Goal: Task Accomplishment & Management: Manage account settings

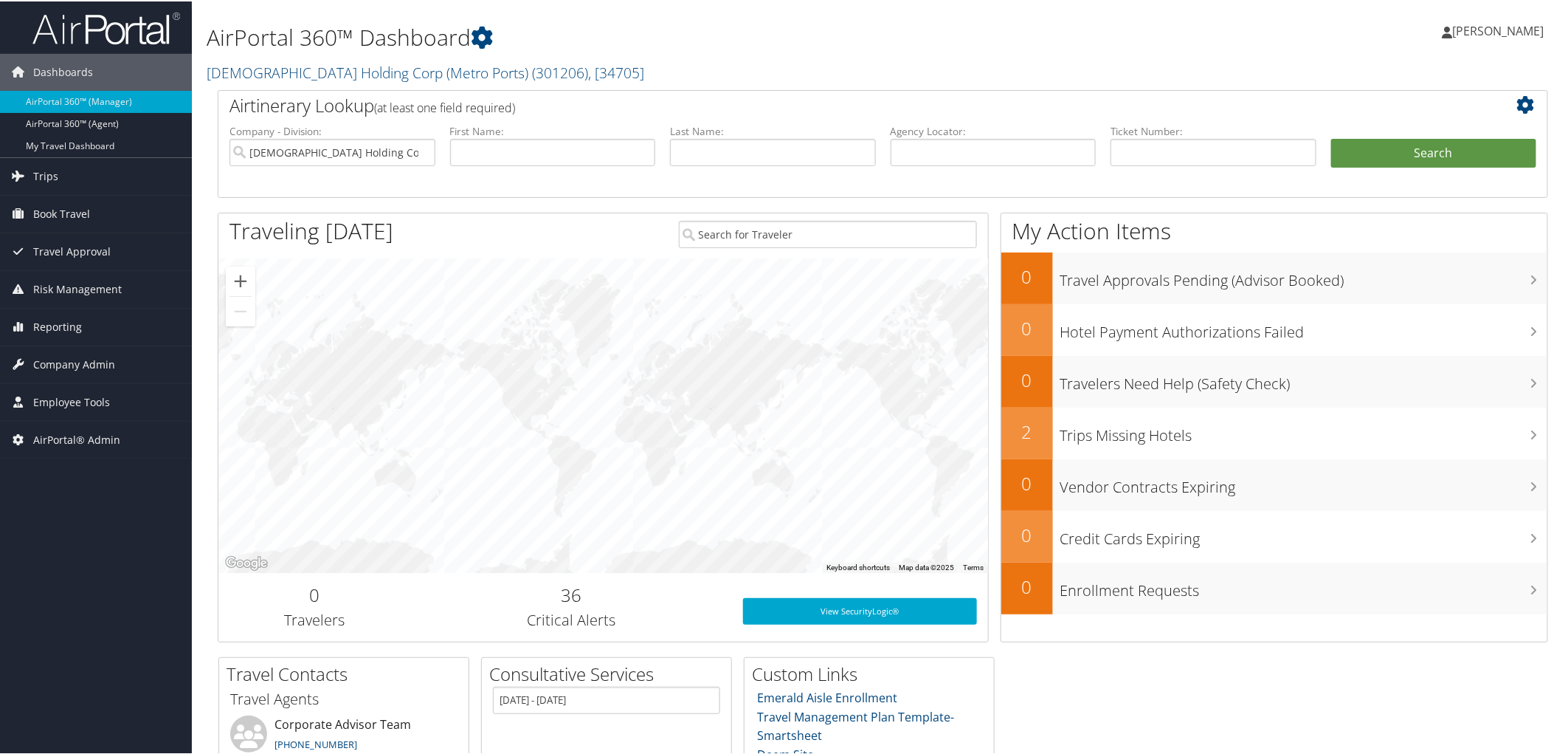
click at [465, 314] on div at bounding box center [603, 415] width 770 height 314
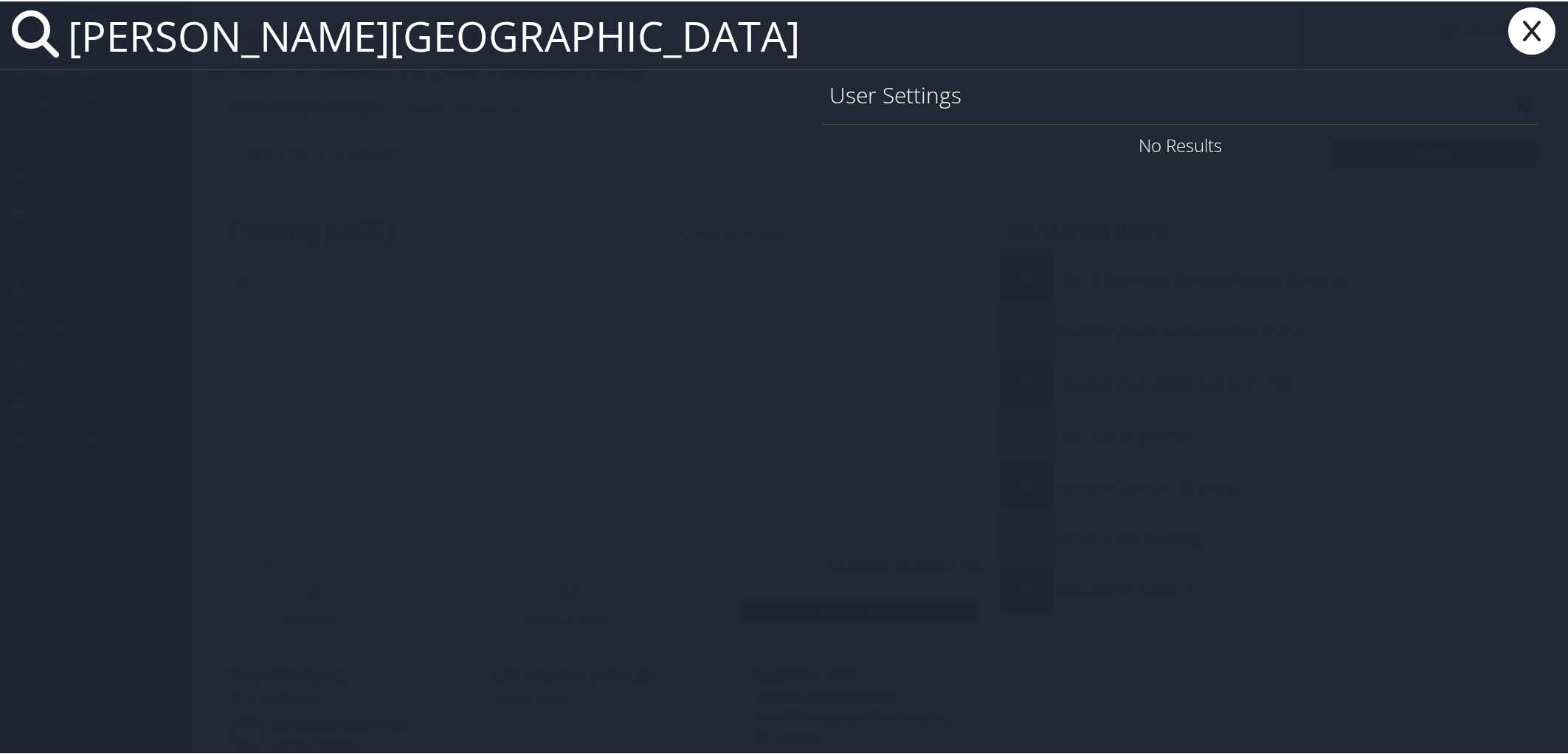
type input "jackson state university"
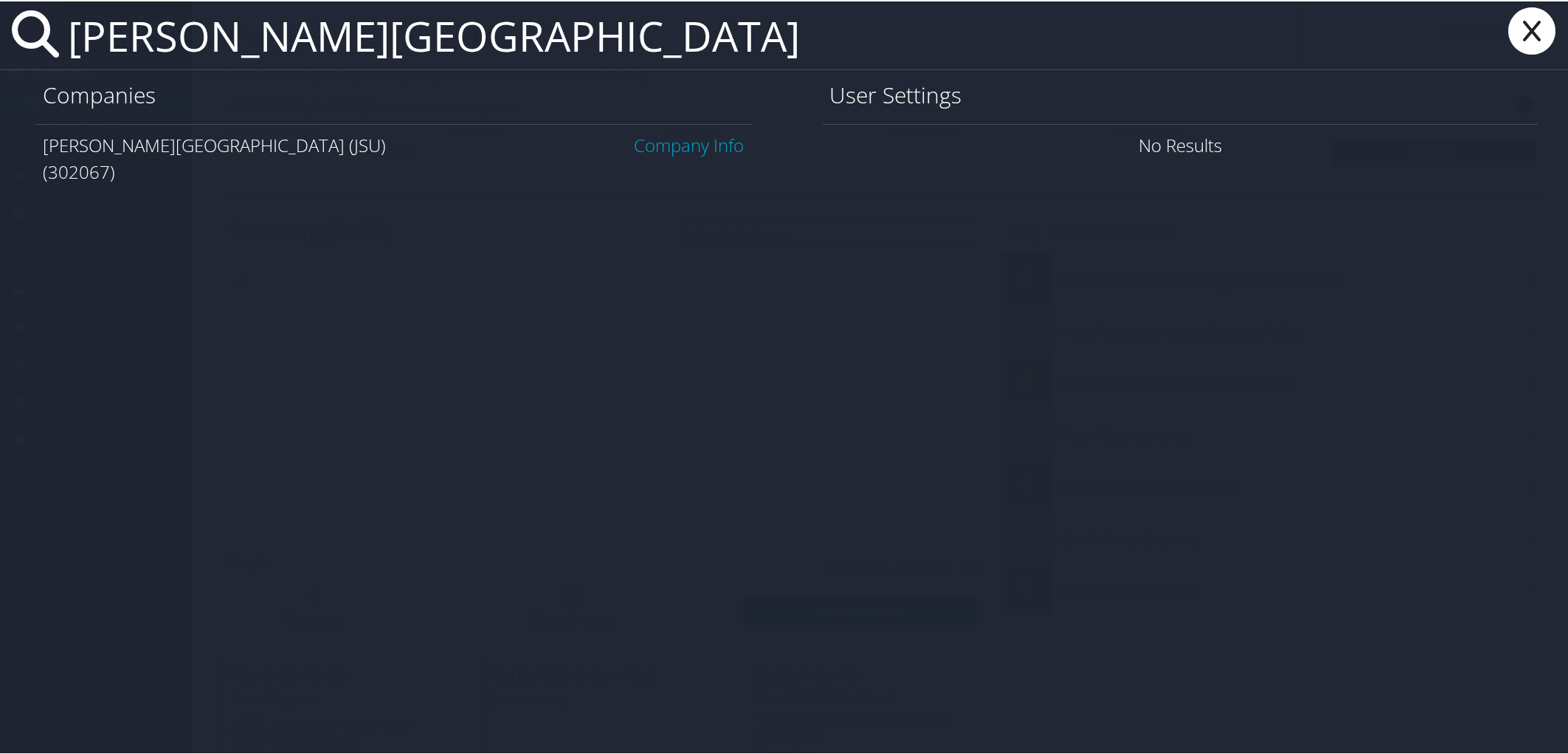
click at [701, 139] on link "Company Info" at bounding box center [690, 143] width 110 height 24
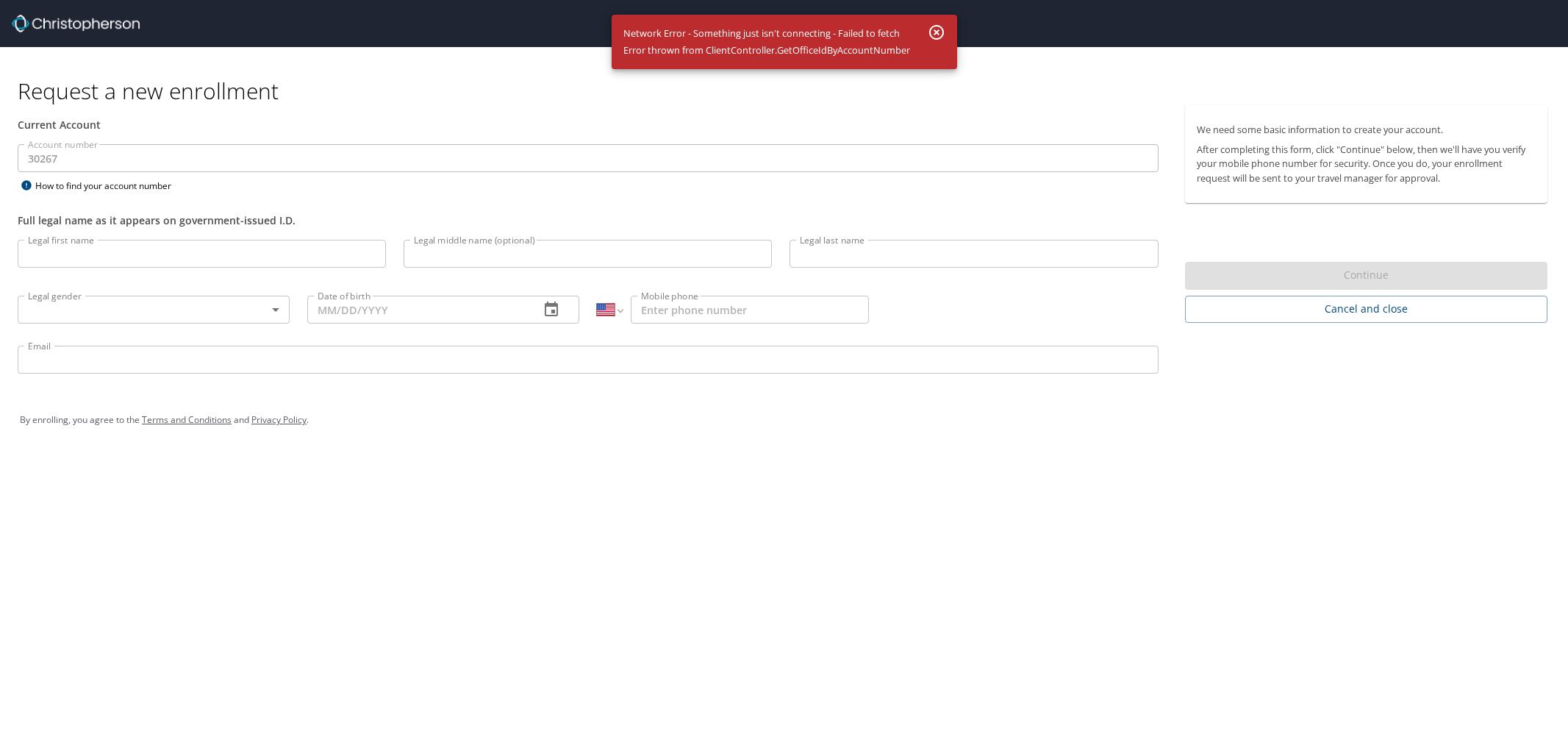
select select "US"
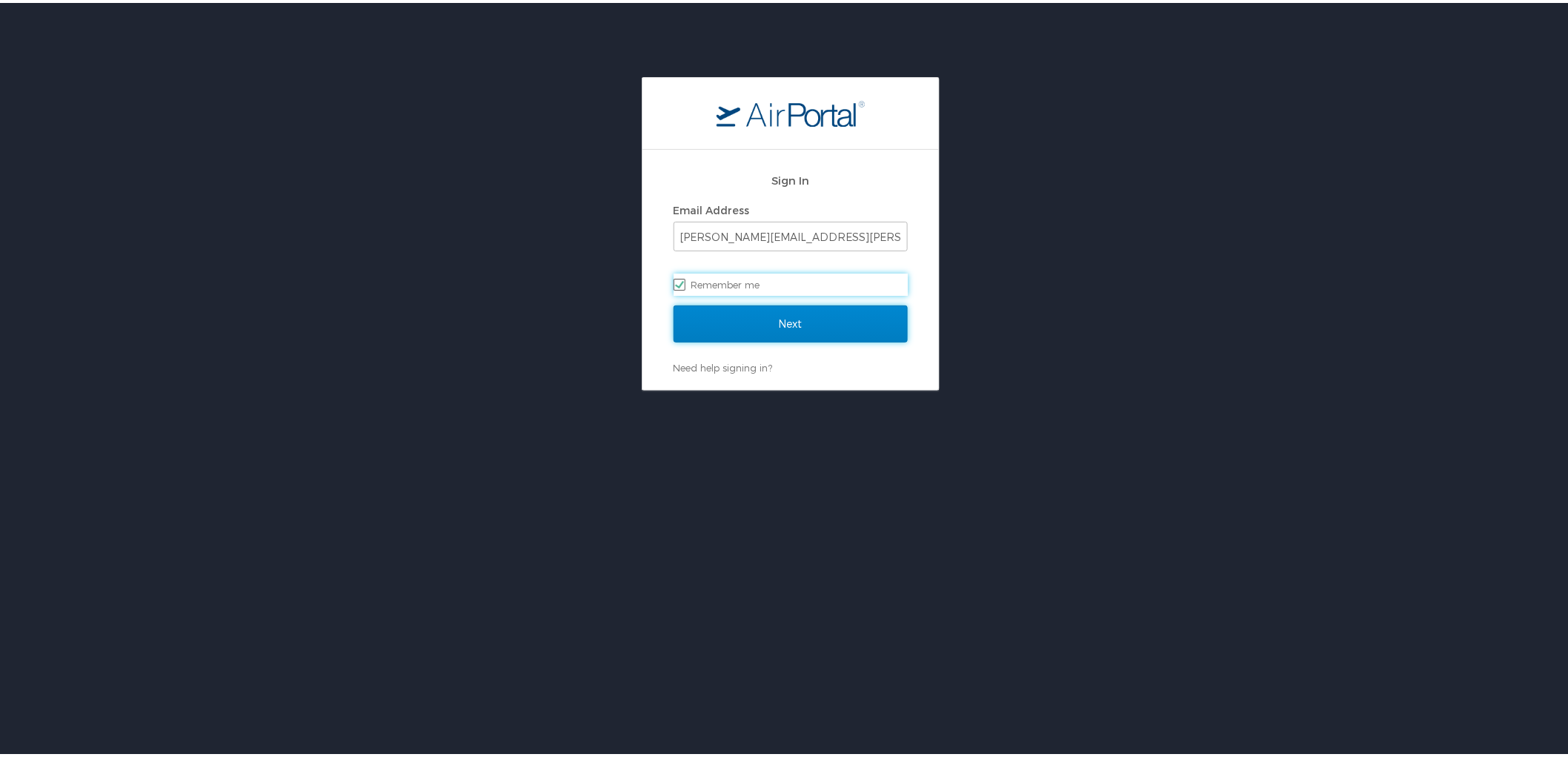
click at [798, 328] on input "Next" at bounding box center [790, 321] width 234 height 37
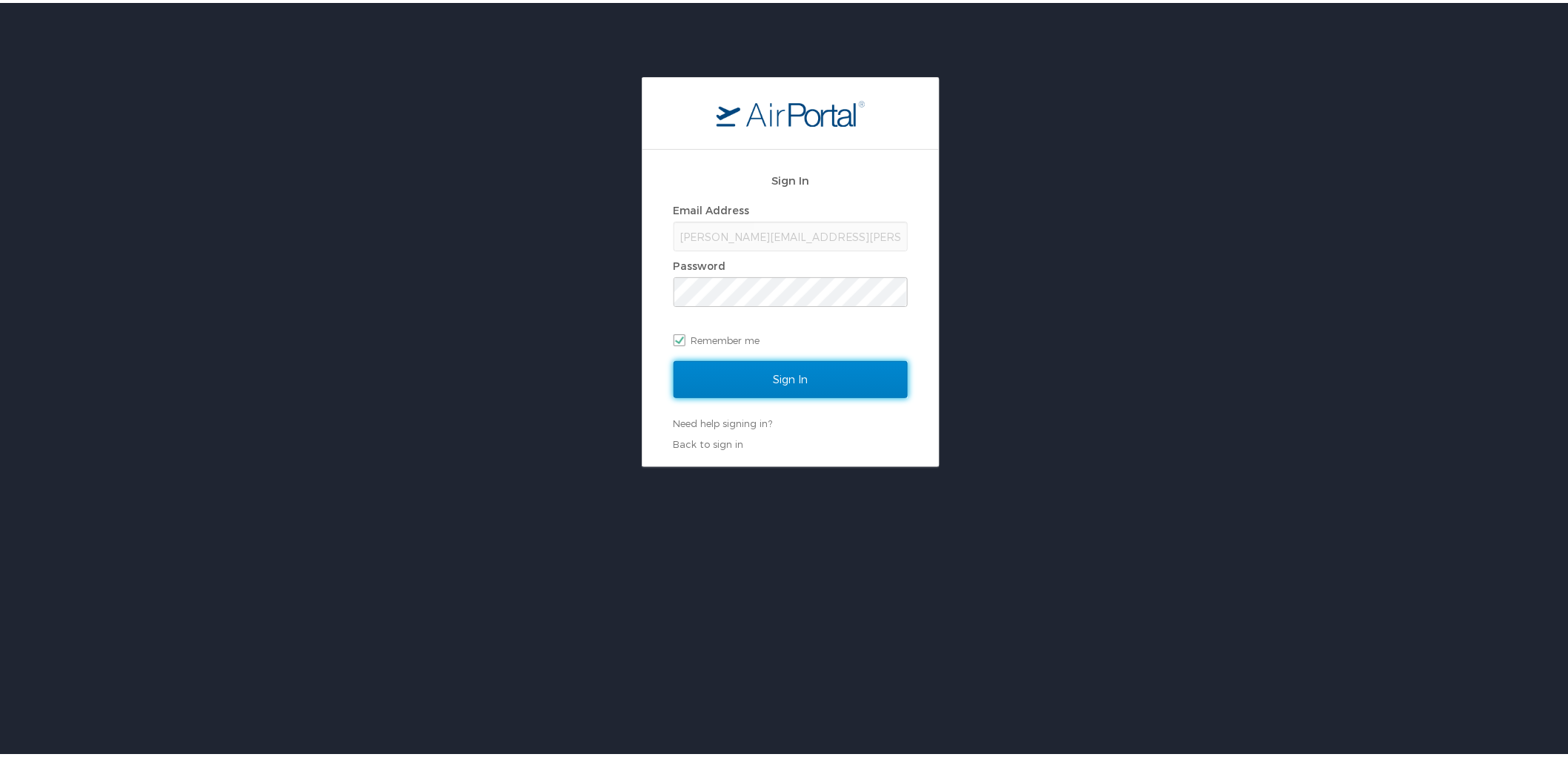
click at [774, 387] on input "Sign In" at bounding box center [790, 377] width 234 height 37
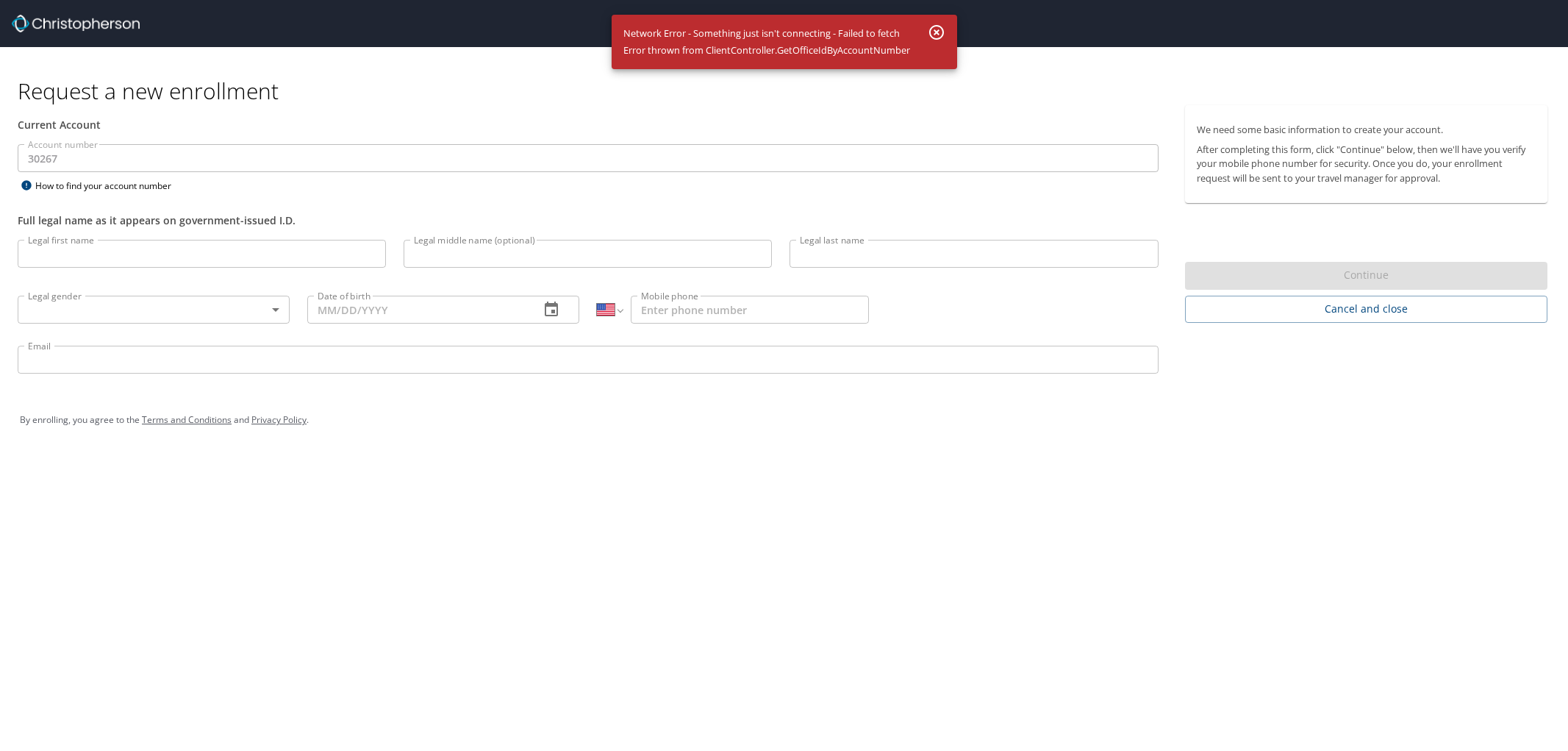
select select "US"
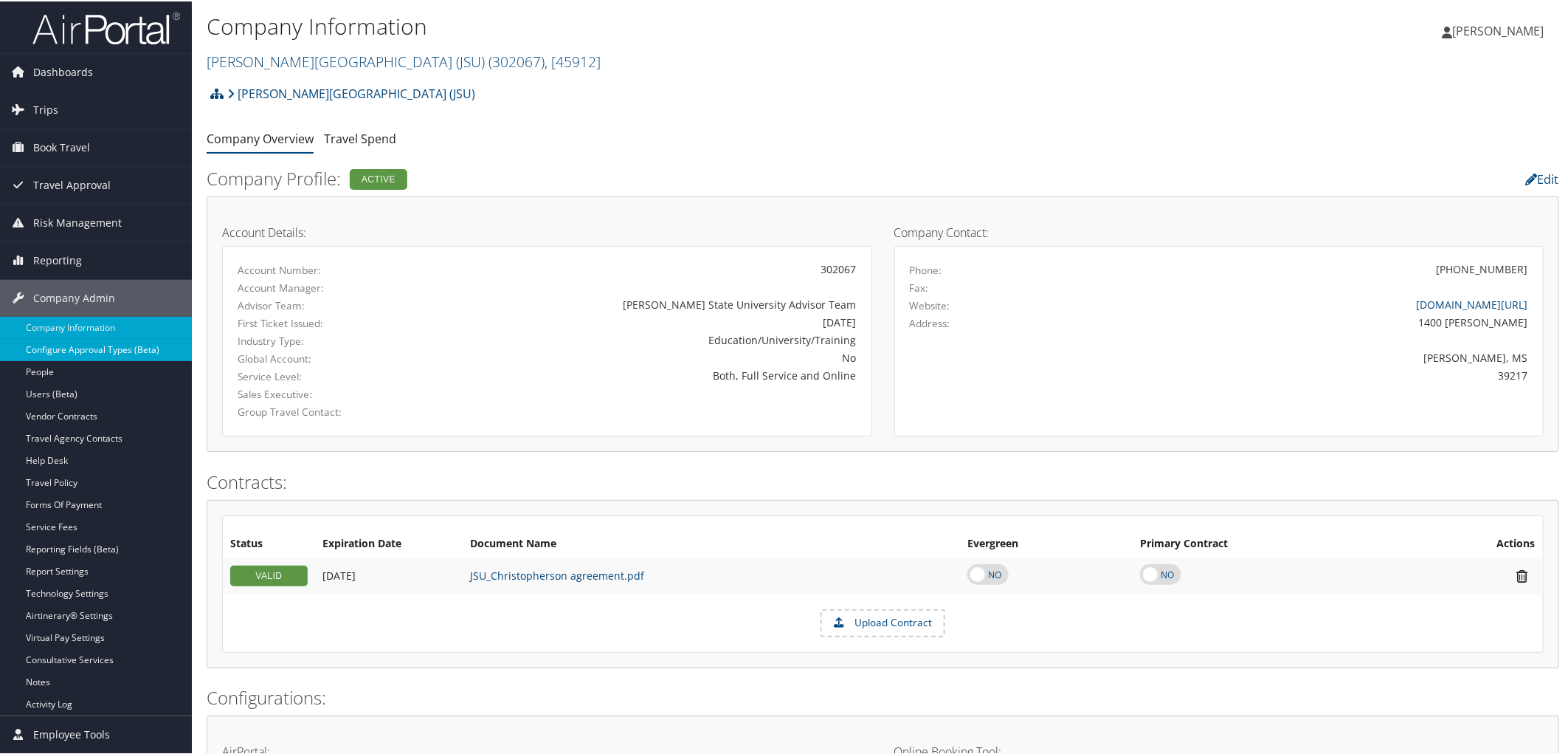
click at [82, 353] on link "Configure Approval Types (Beta)" at bounding box center [95, 348] width 192 height 23
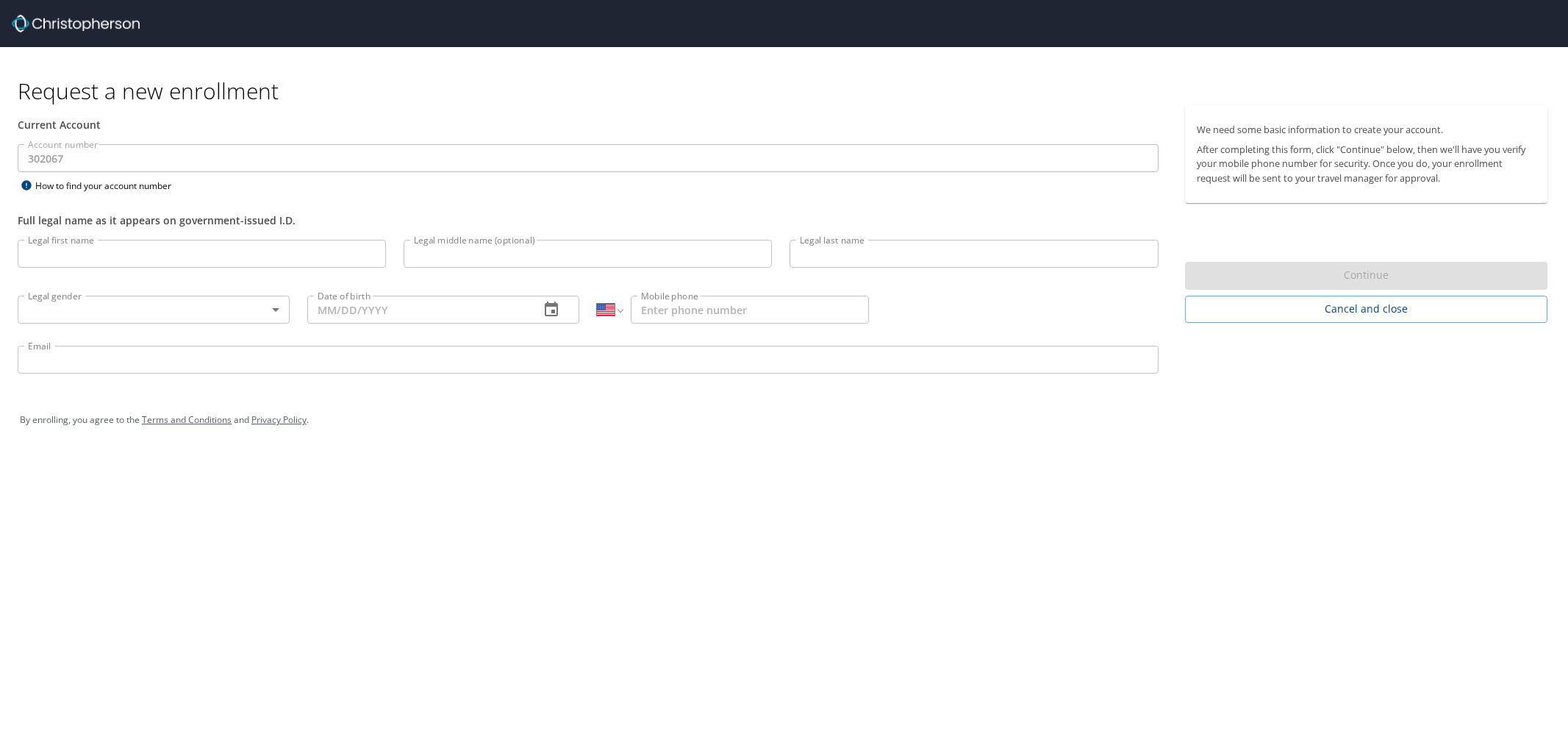
select select "US"
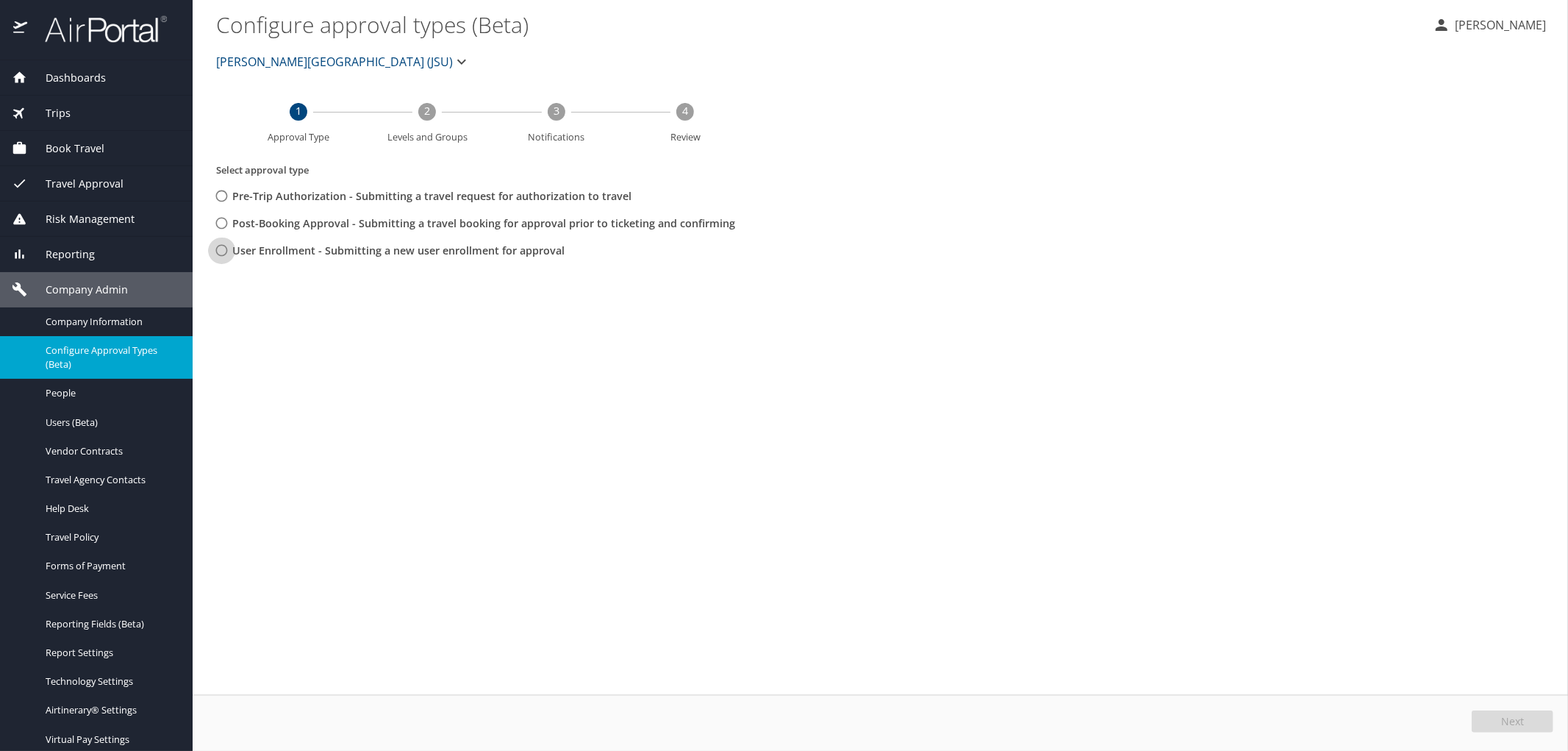
click at [220, 244] on input "User Enrollment - Submitting a new user enrollment for approval" at bounding box center [221, 250] width 27 height 27
radio input "true"
click at [1515, 719] on span "Next" at bounding box center [1512, 721] width 22 height 10
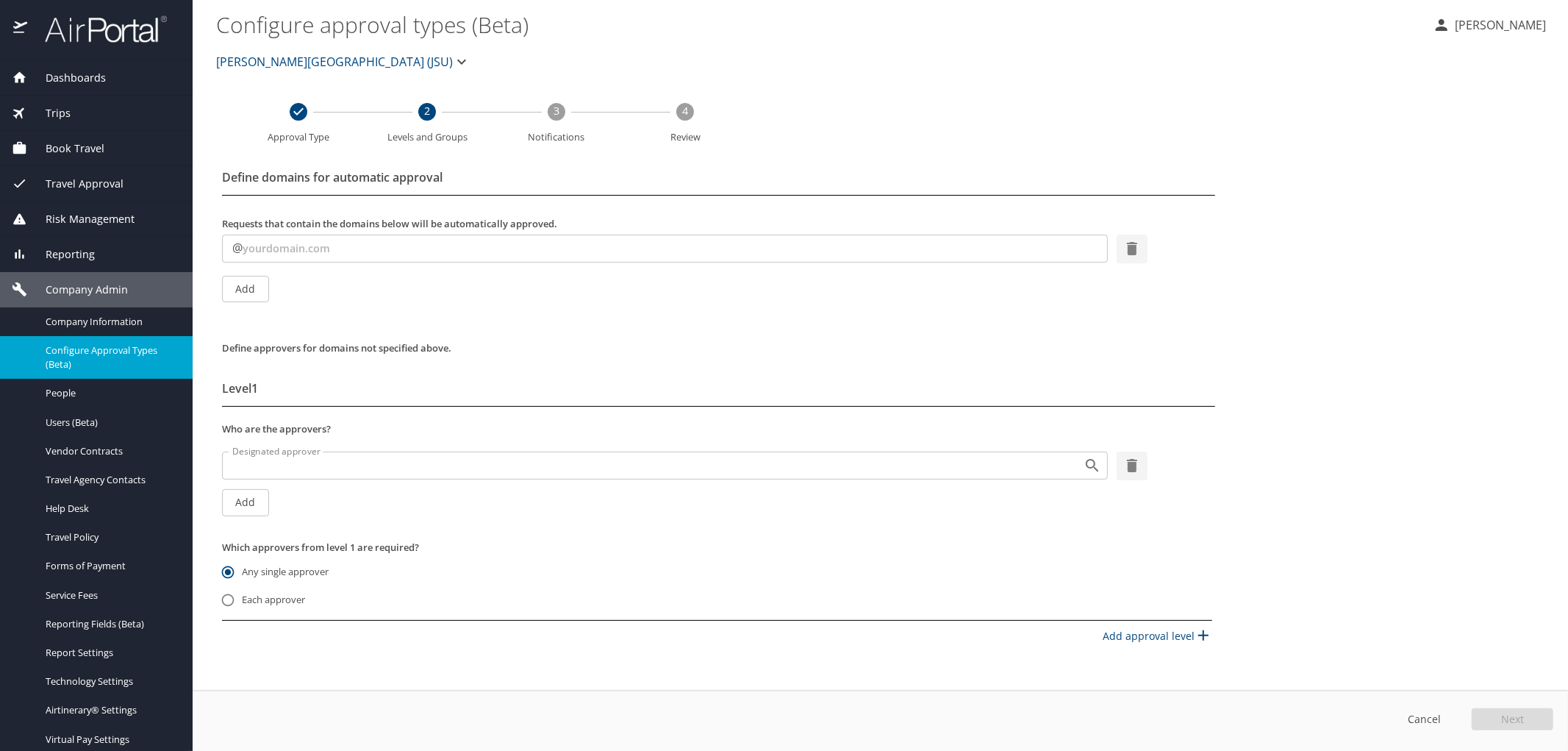
click at [100, 24] on img at bounding box center [97, 29] width 138 height 29
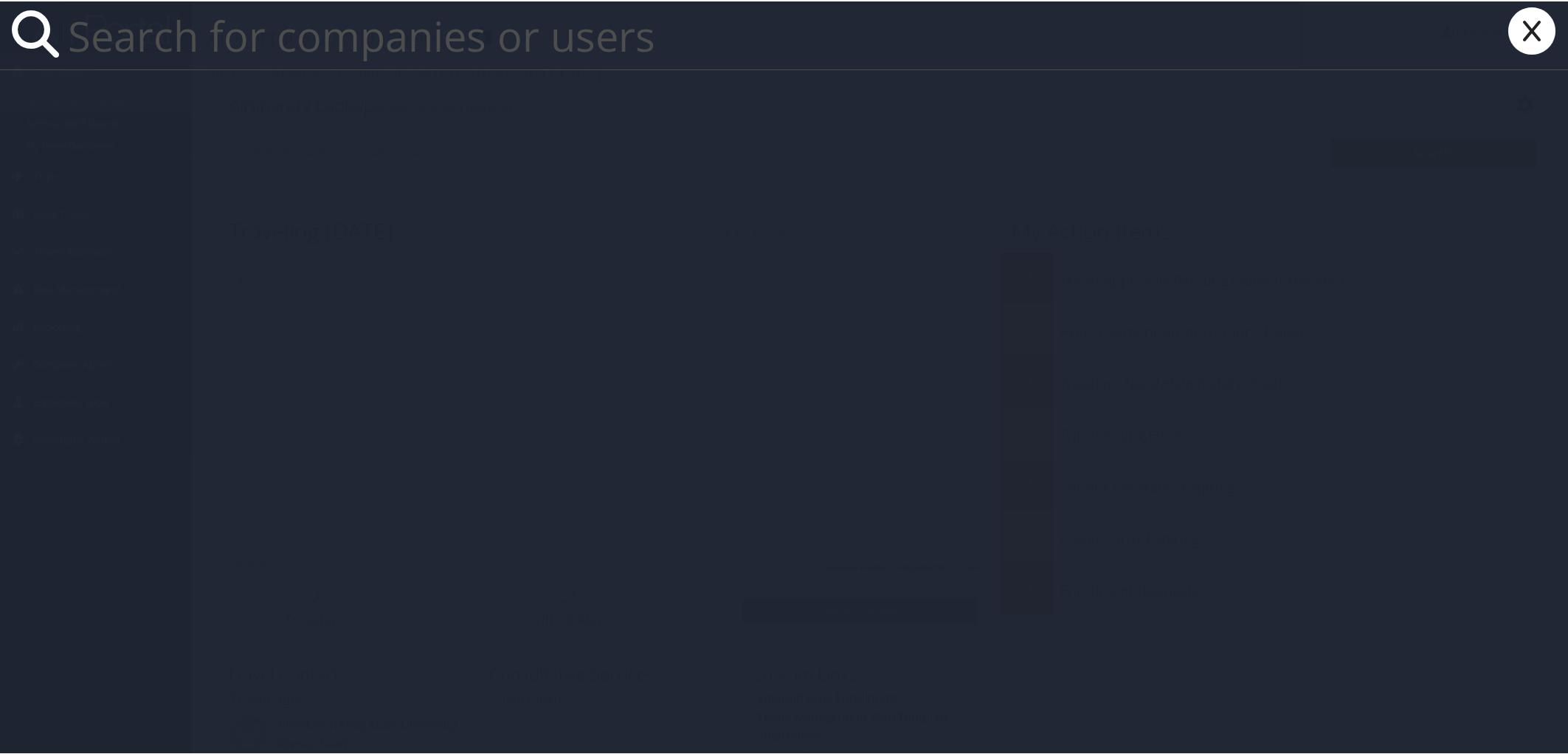
paste input "J00307172@jsums.edu"
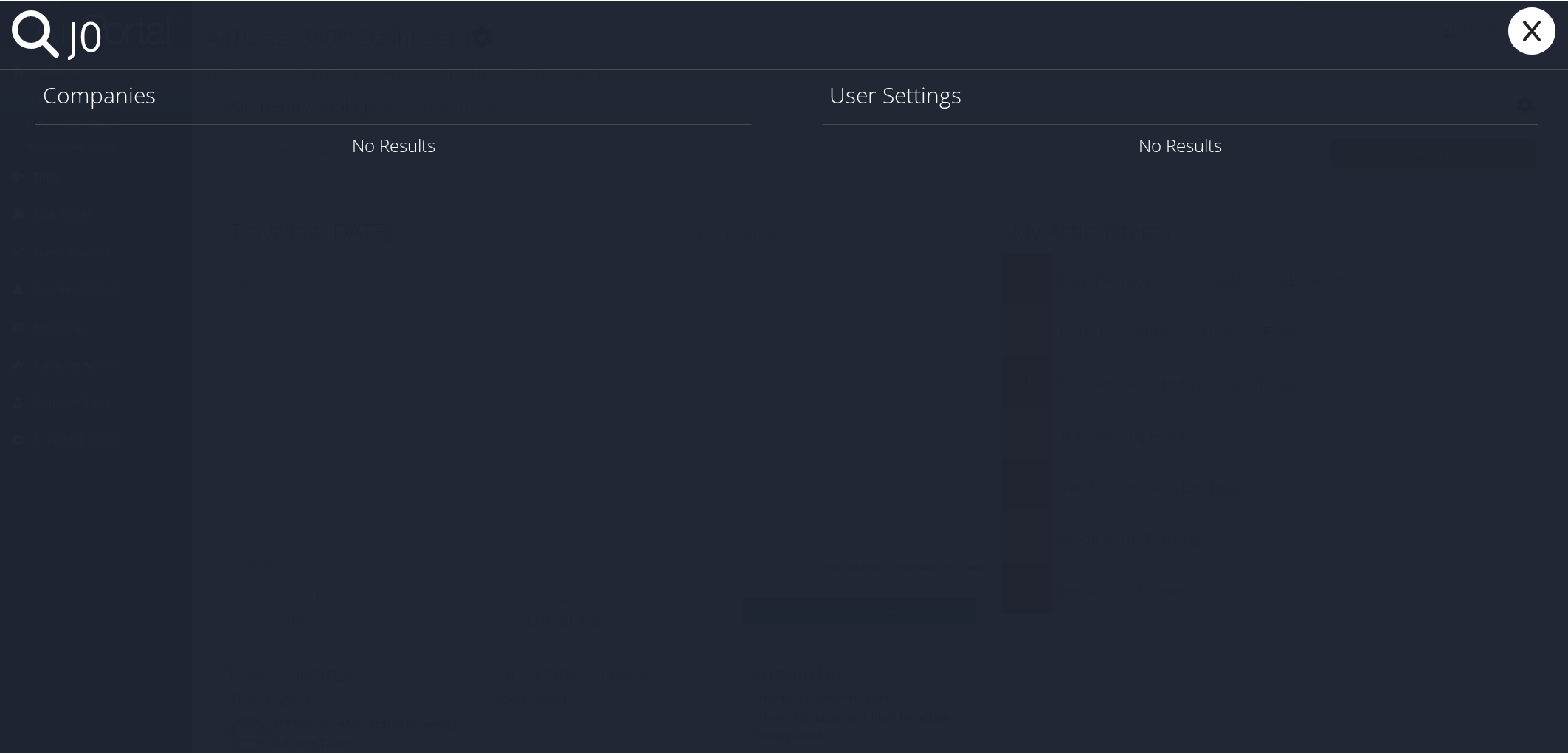
type input "J"
type input "jamye horton"
click at [1521, 27] on icon at bounding box center [1533, 30] width 59 height 47
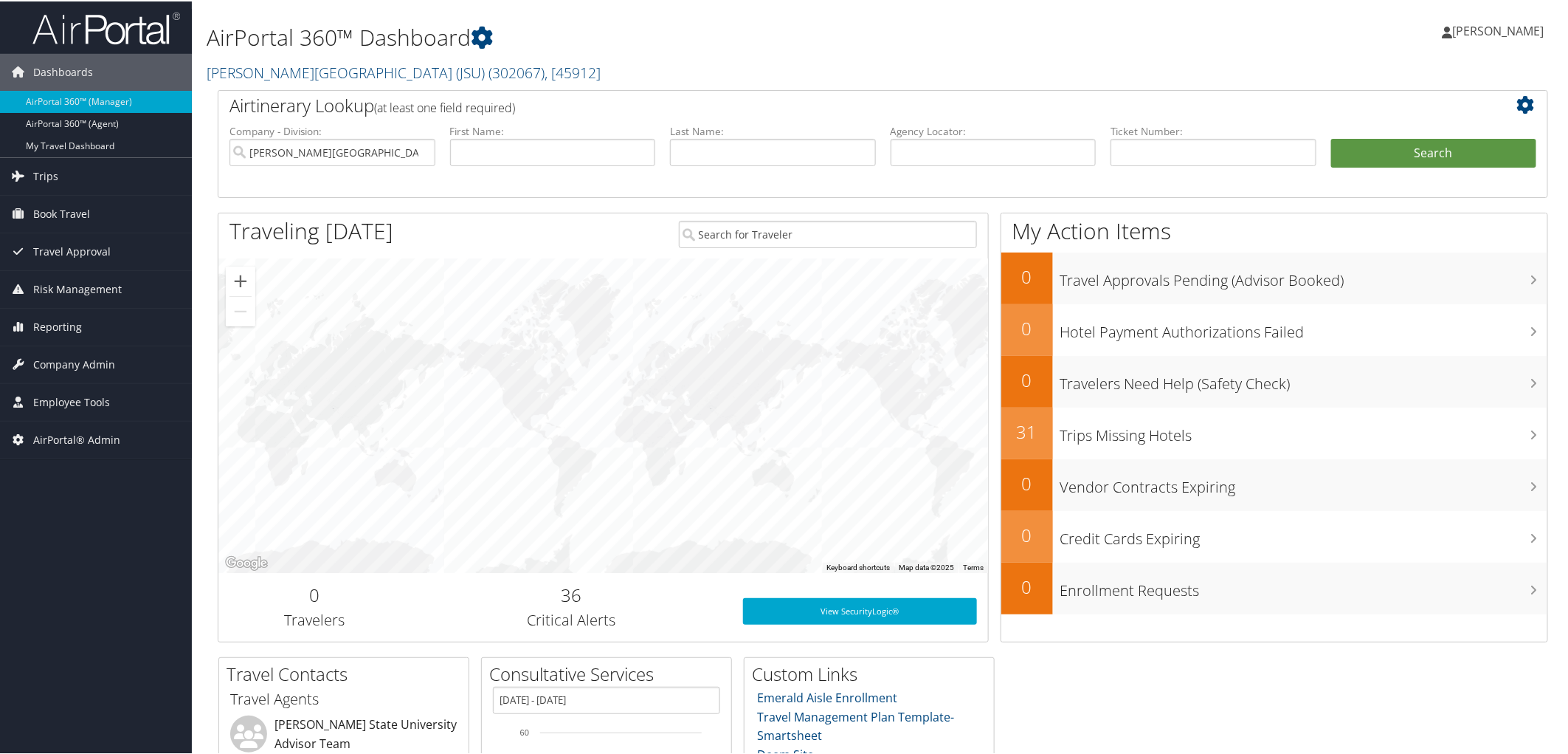
drag, startPoint x: 558, startPoint y: 78, endPoint x: 202, endPoint y: 52, distance: 356.9
click at [202, 52] on div "AirPortal 360™ Dashboard Jackson State University (JSU) ( 302067 ) , [ 45912 ] …" at bounding box center [883, 44] width 1382 height 89
copy link "Jackson State University (JSU) ( 302067 ) , [ 45912 ]"
click at [295, 61] on link "Jackson State University (JSU) ( 302067 ) , [ 45912 ]" at bounding box center [404, 71] width 394 height 20
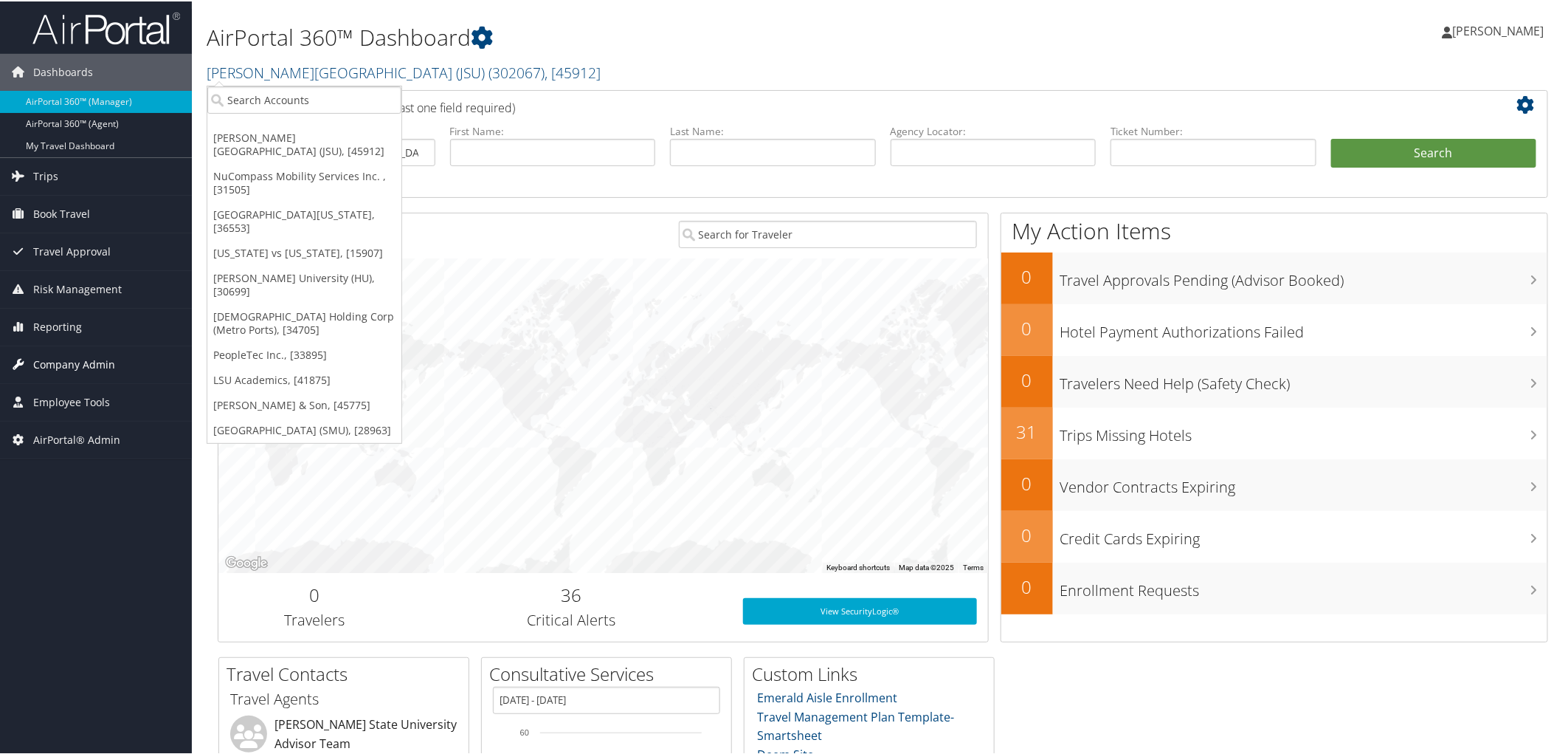
click at [69, 354] on span "Company Admin" at bounding box center [75, 363] width 82 height 37
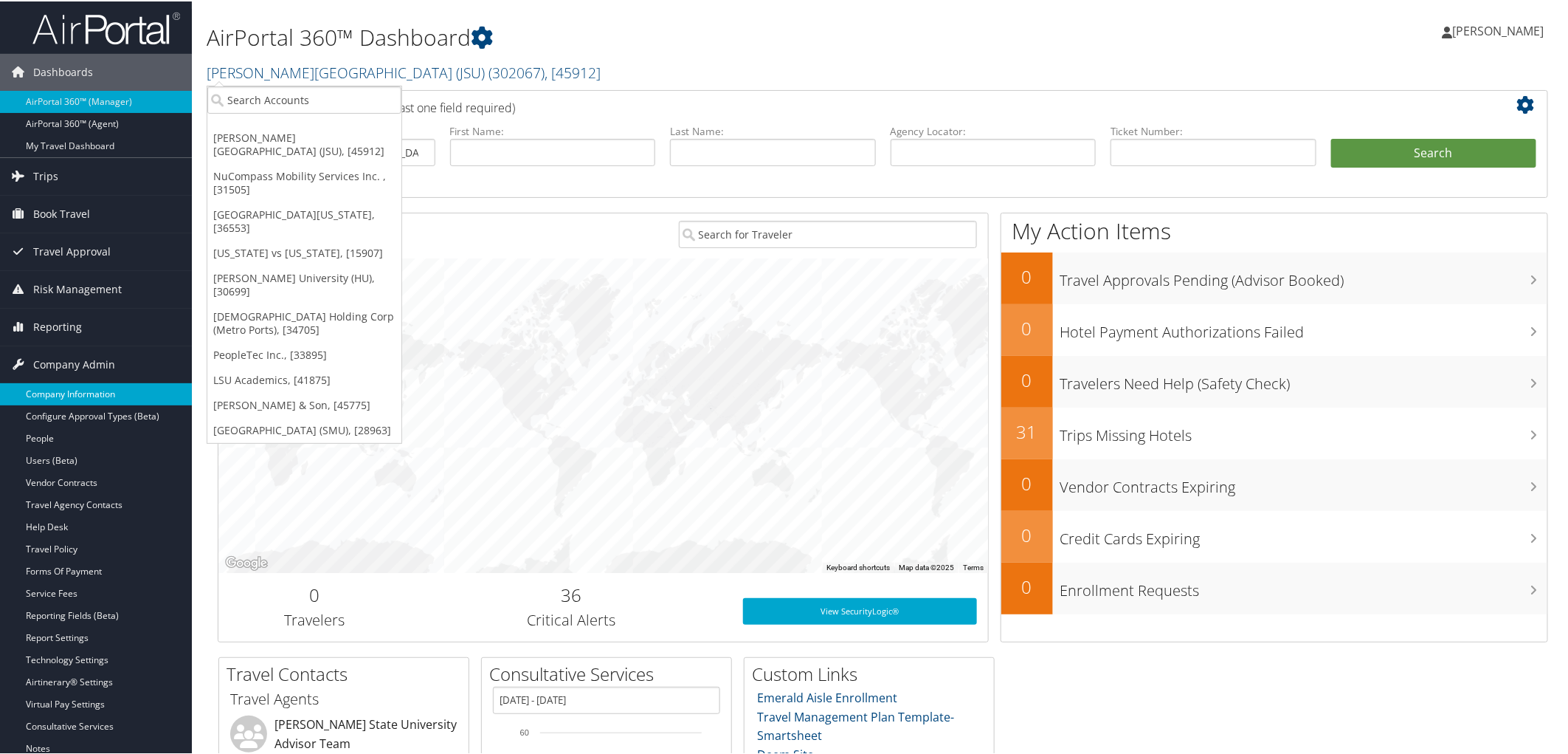
click at [68, 386] on link "Company Information" at bounding box center [95, 393] width 192 height 23
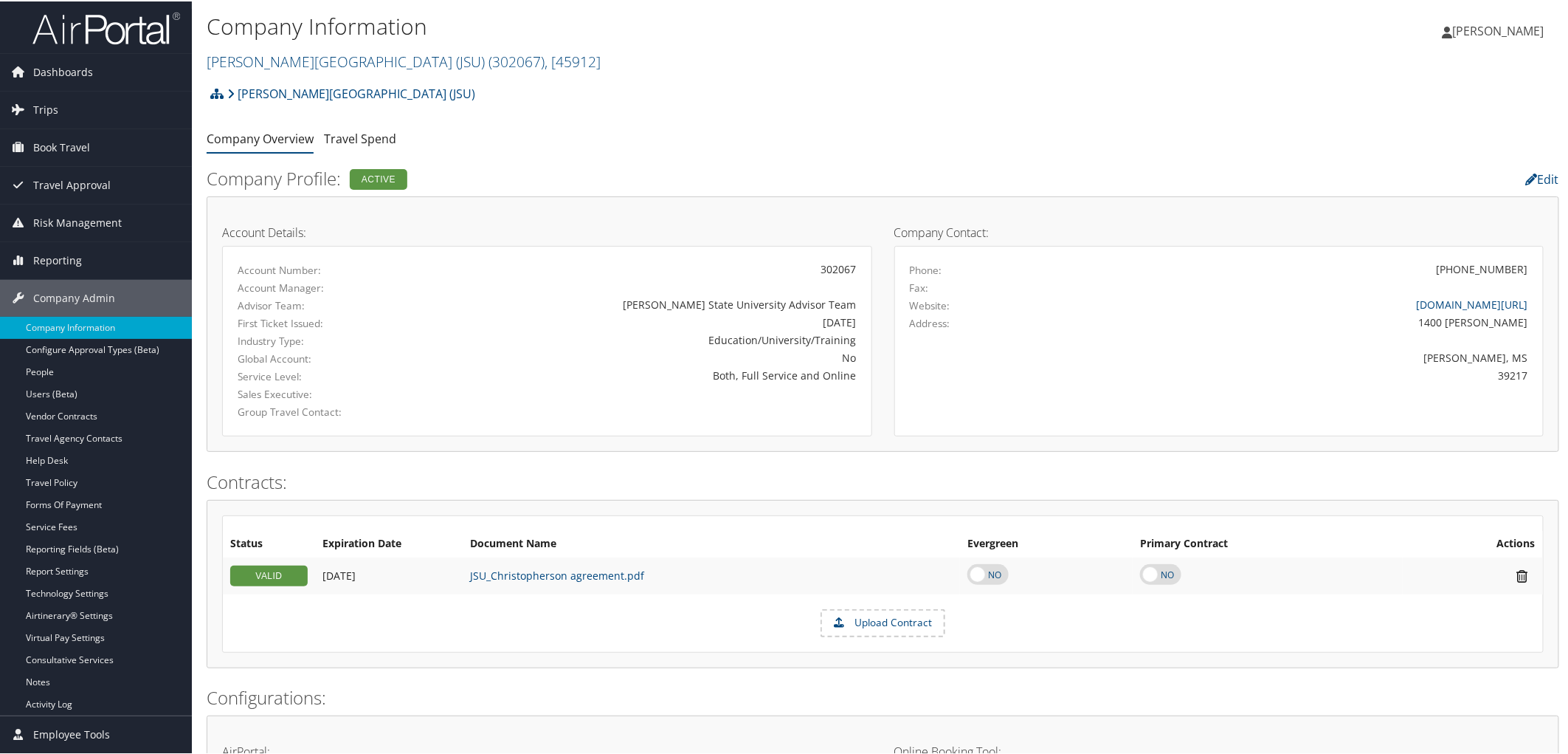
click at [640, 82] on div "Jackson State University (JSU) Account Structure Jackson State University (JSU)…" at bounding box center [883, 97] width 1353 height 40
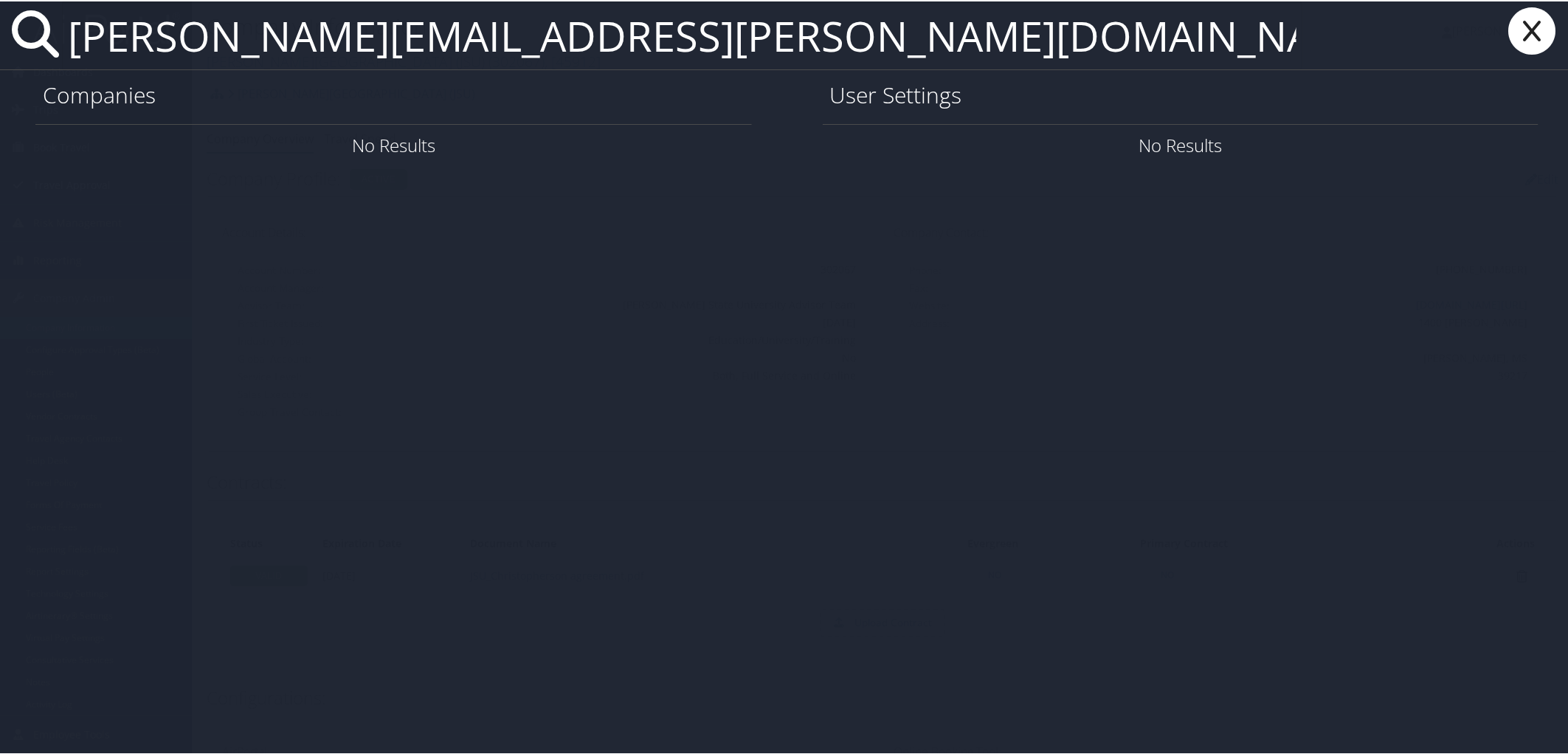
type input "lori.berard@solacc.edu"
click at [1543, 23] on icon at bounding box center [1533, 30] width 59 height 47
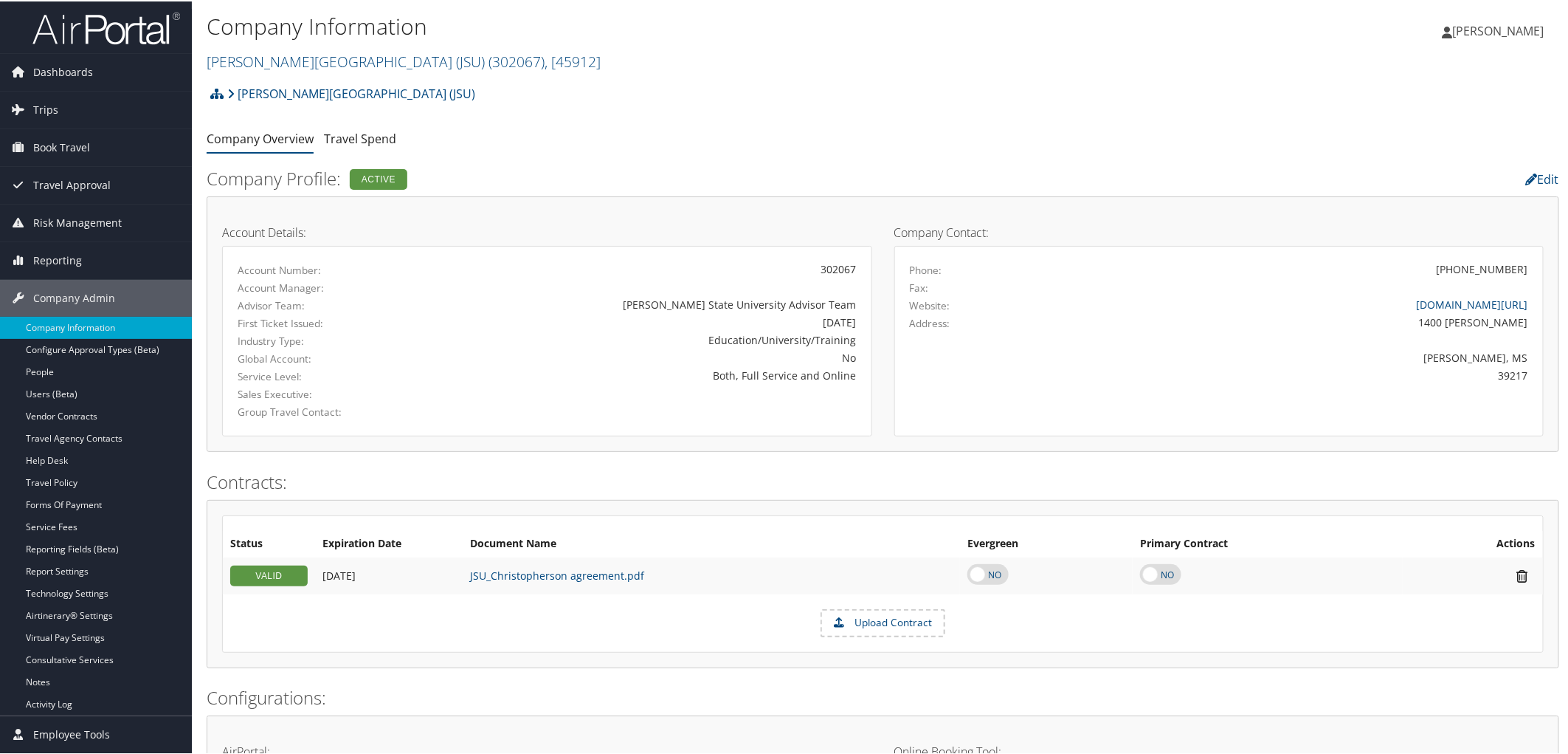
click at [637, 115] on div "Jackson State University (JSU) Account Structure Jackson State University (JSU)…" at bounding box center [883, 97] width 1353 height 40
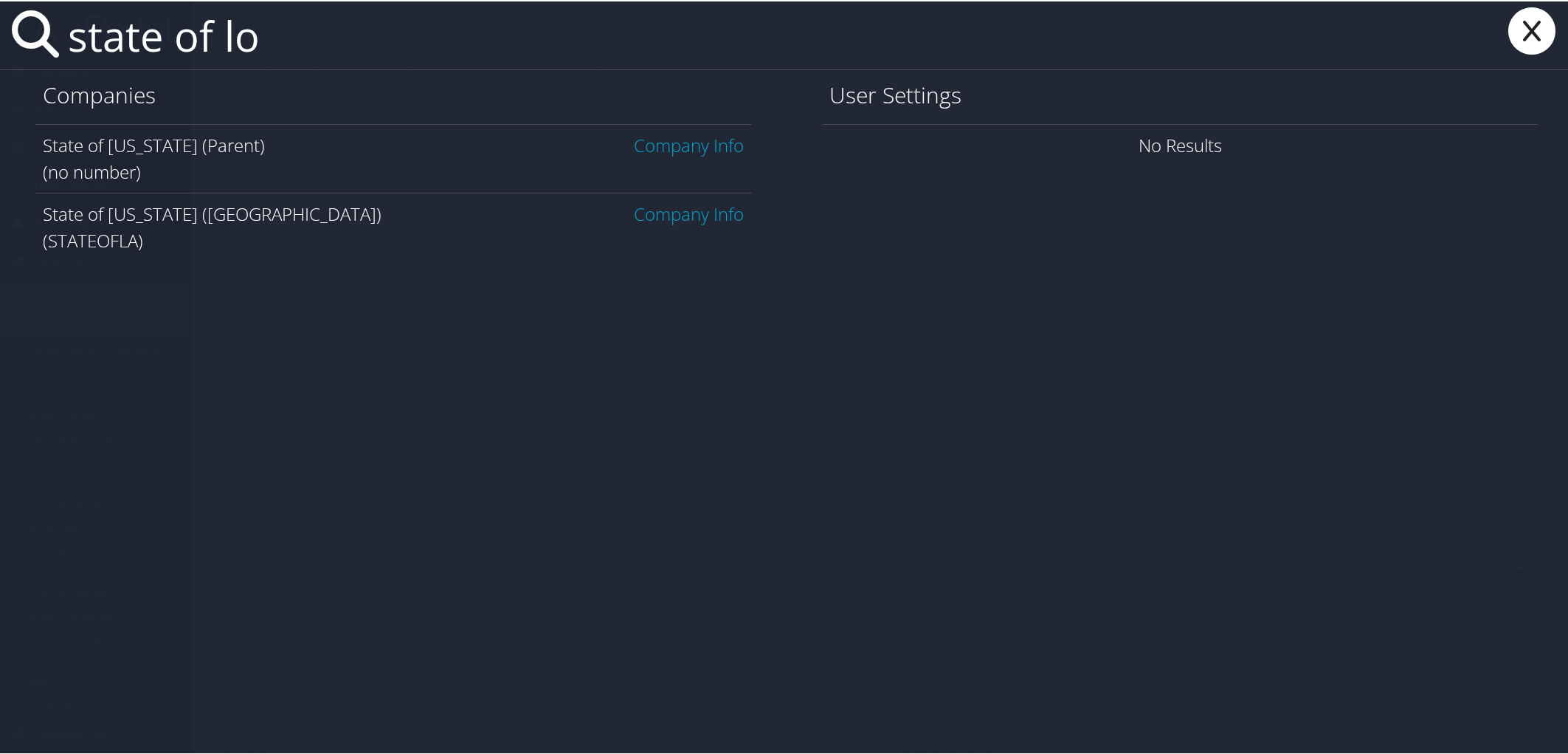
type input "state of lo"
click at [657, 211] on link "Company Info" at bounding box center [690, 212] width 110 height 24
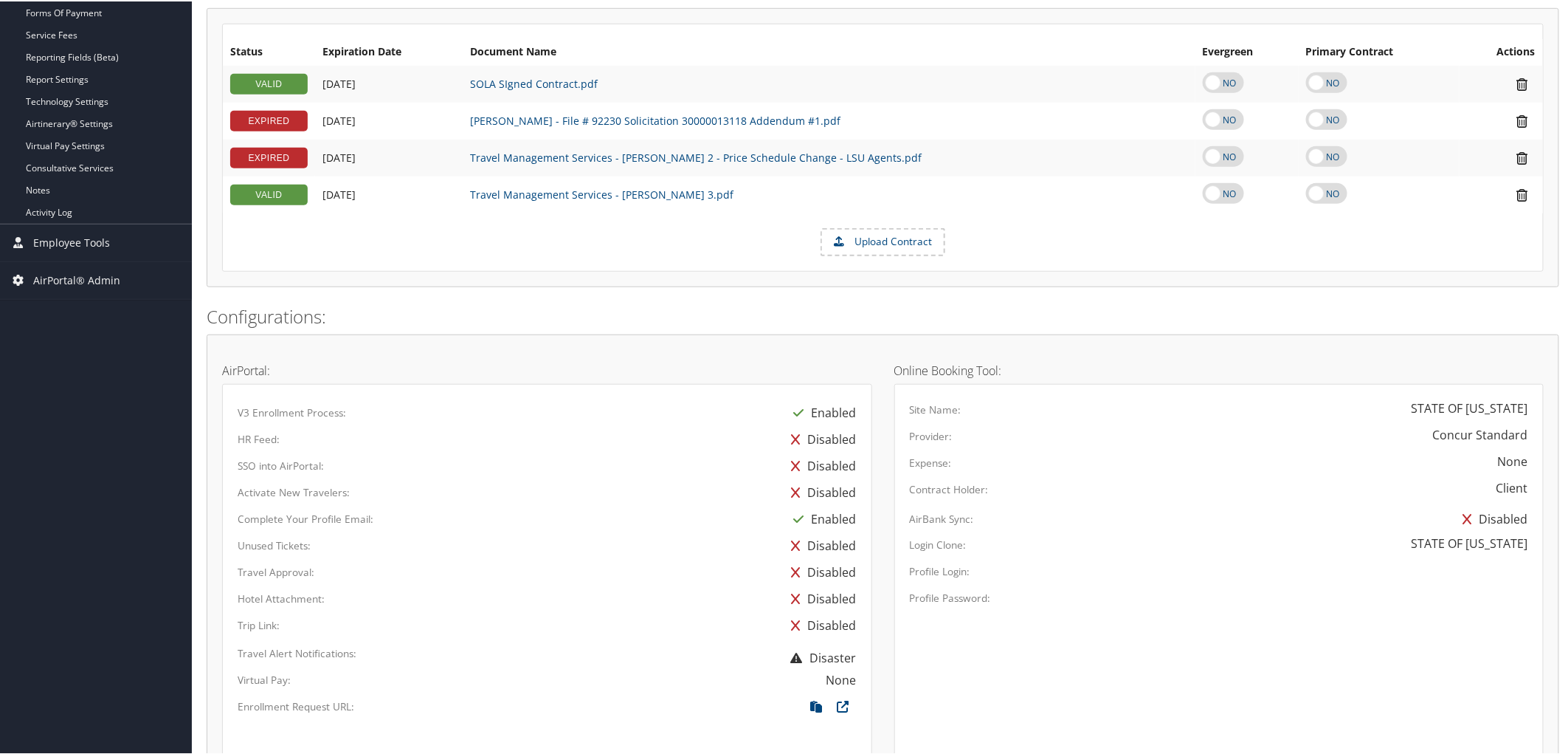
scroll to position [738, 0]
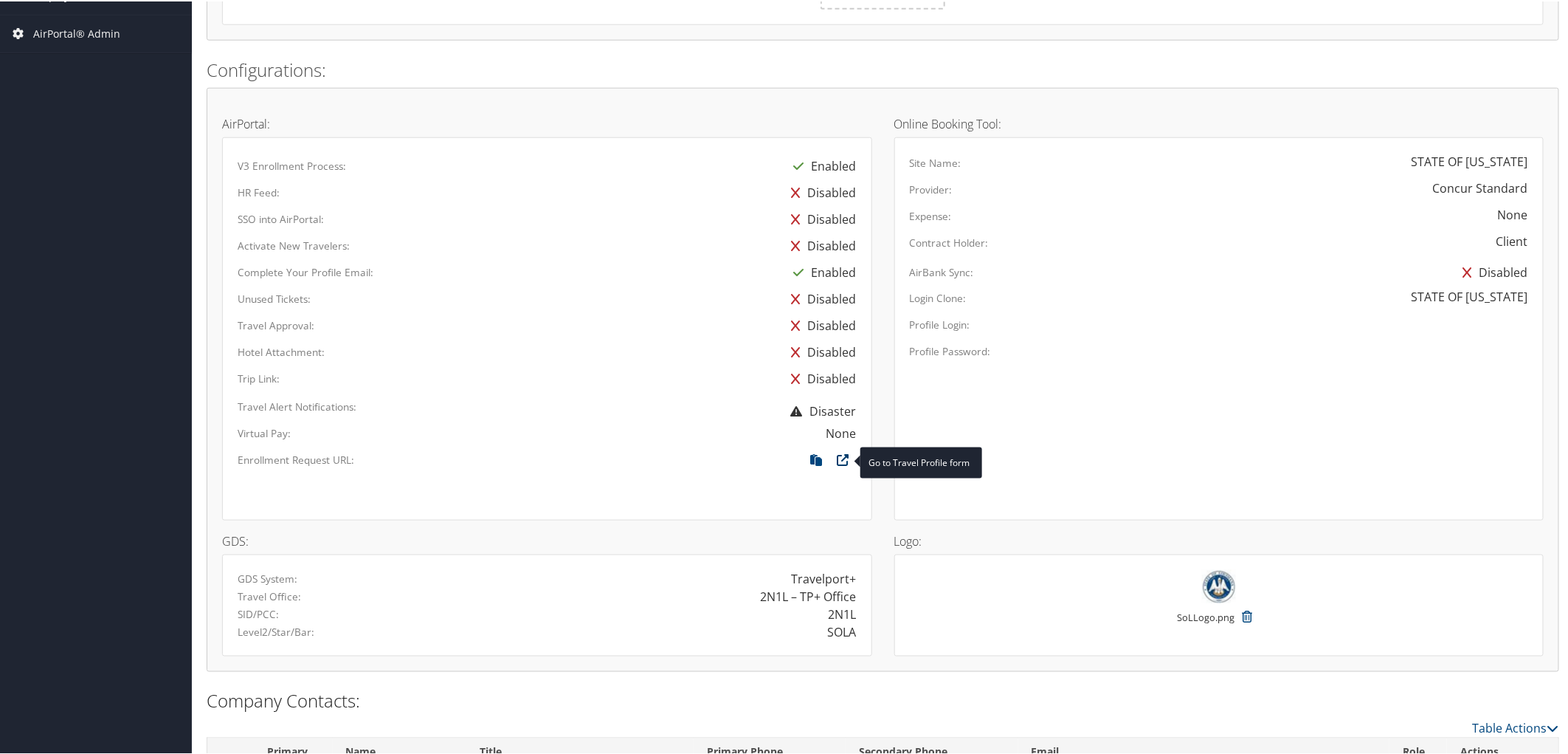
click at [839, 462] on icon at bounding box center [844, 462] width 26 height 19
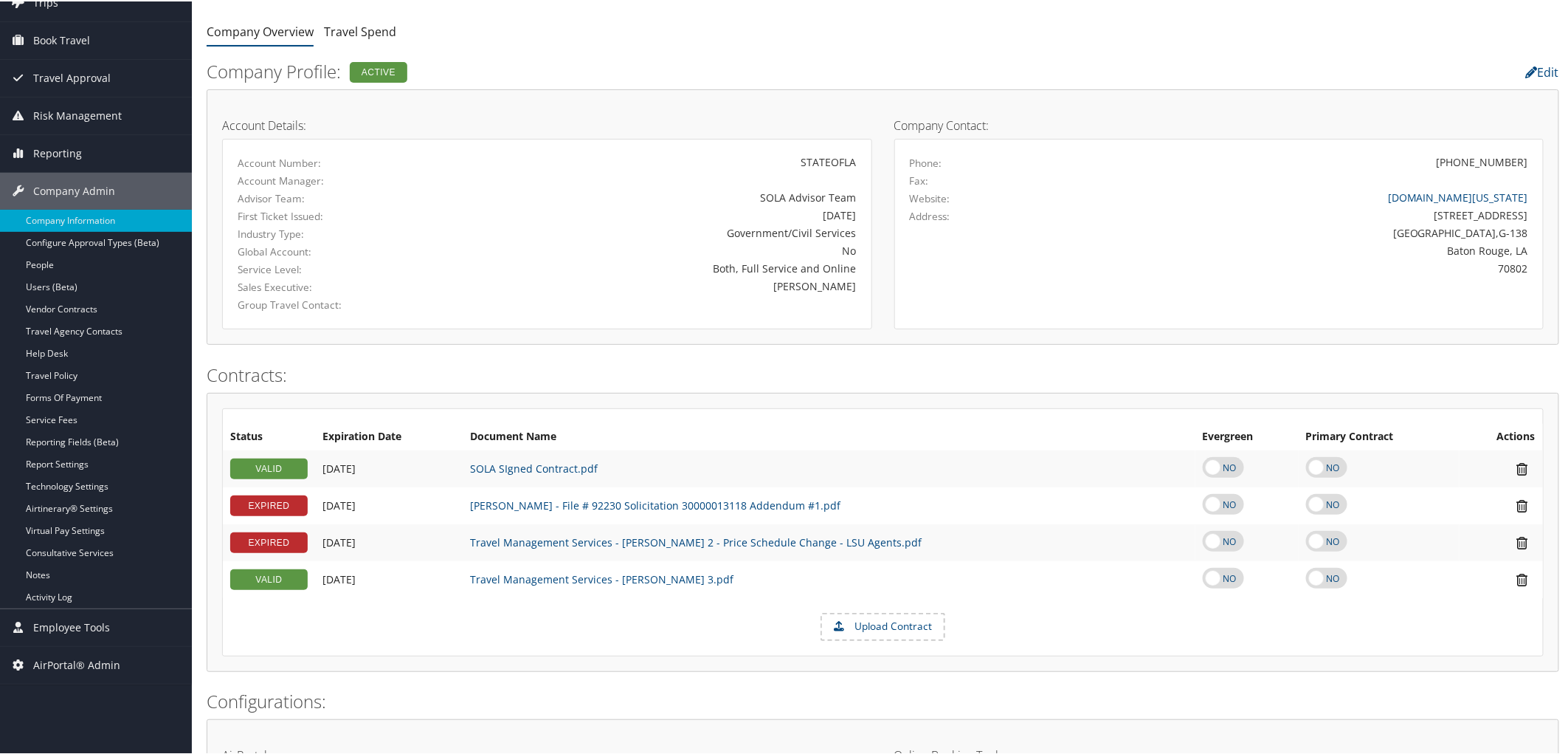
scroll to position [0, 0]
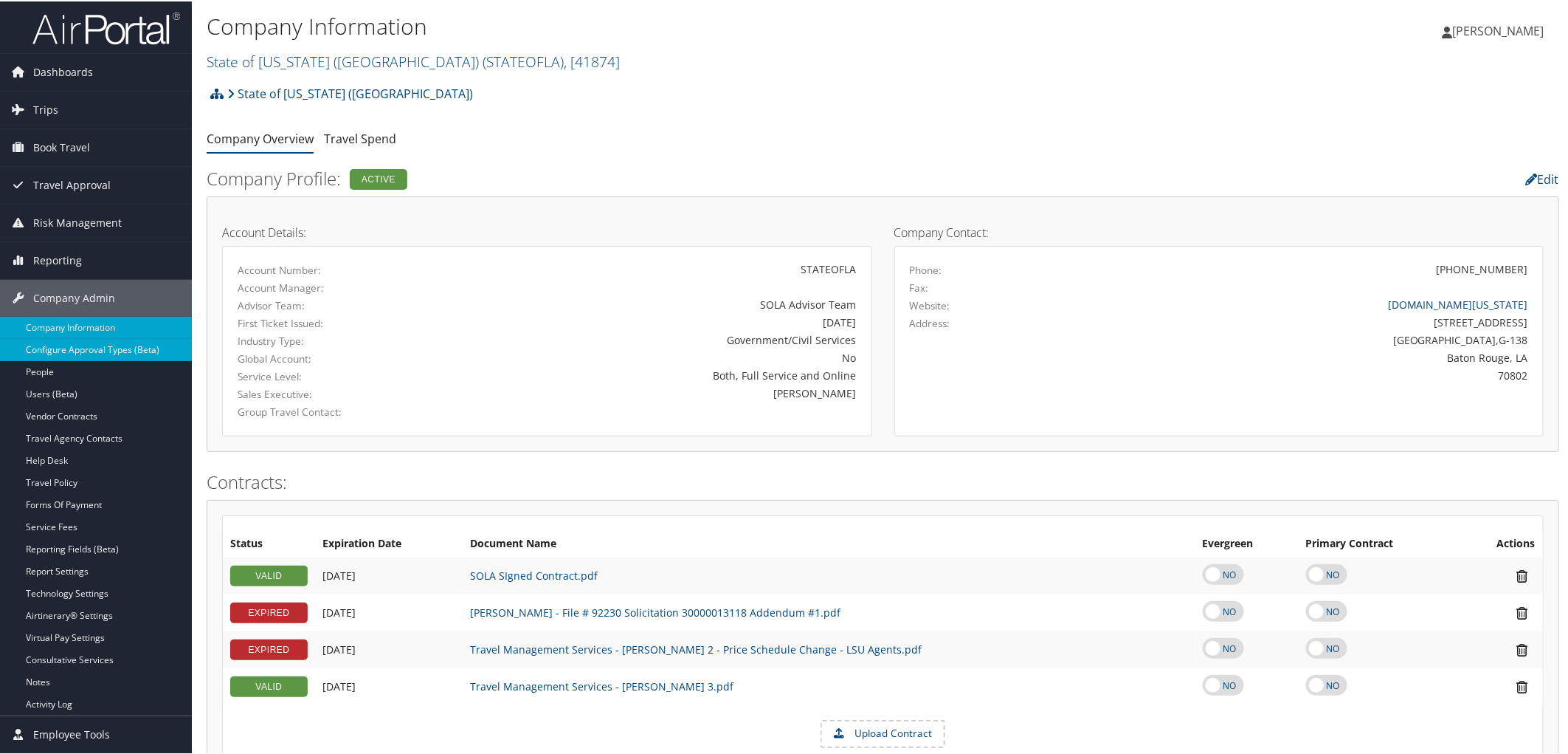
click at [99, 344] on link "Configure Approval Types (Beta)" at bounding box center [95, 348] width 192 height 23
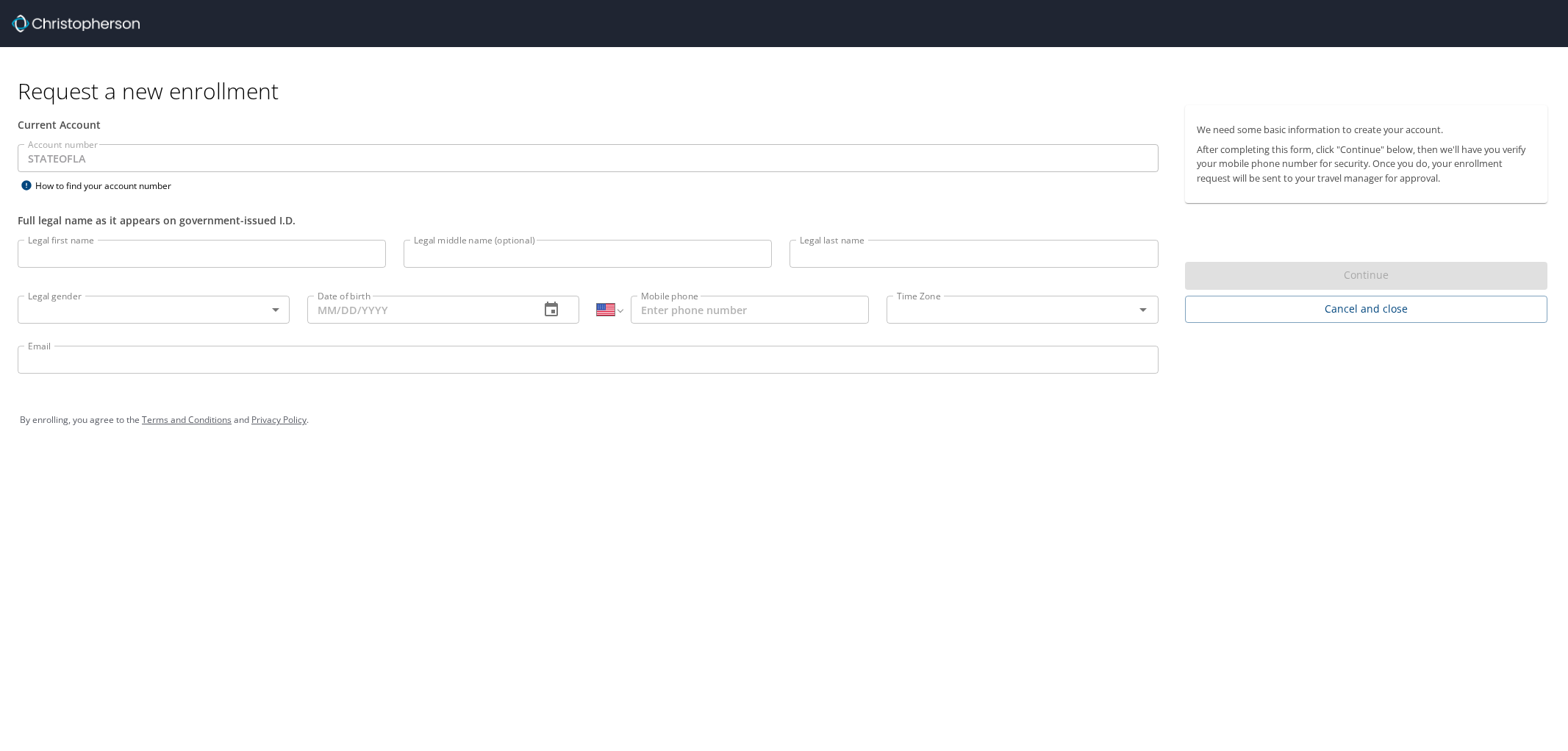
select select "US"
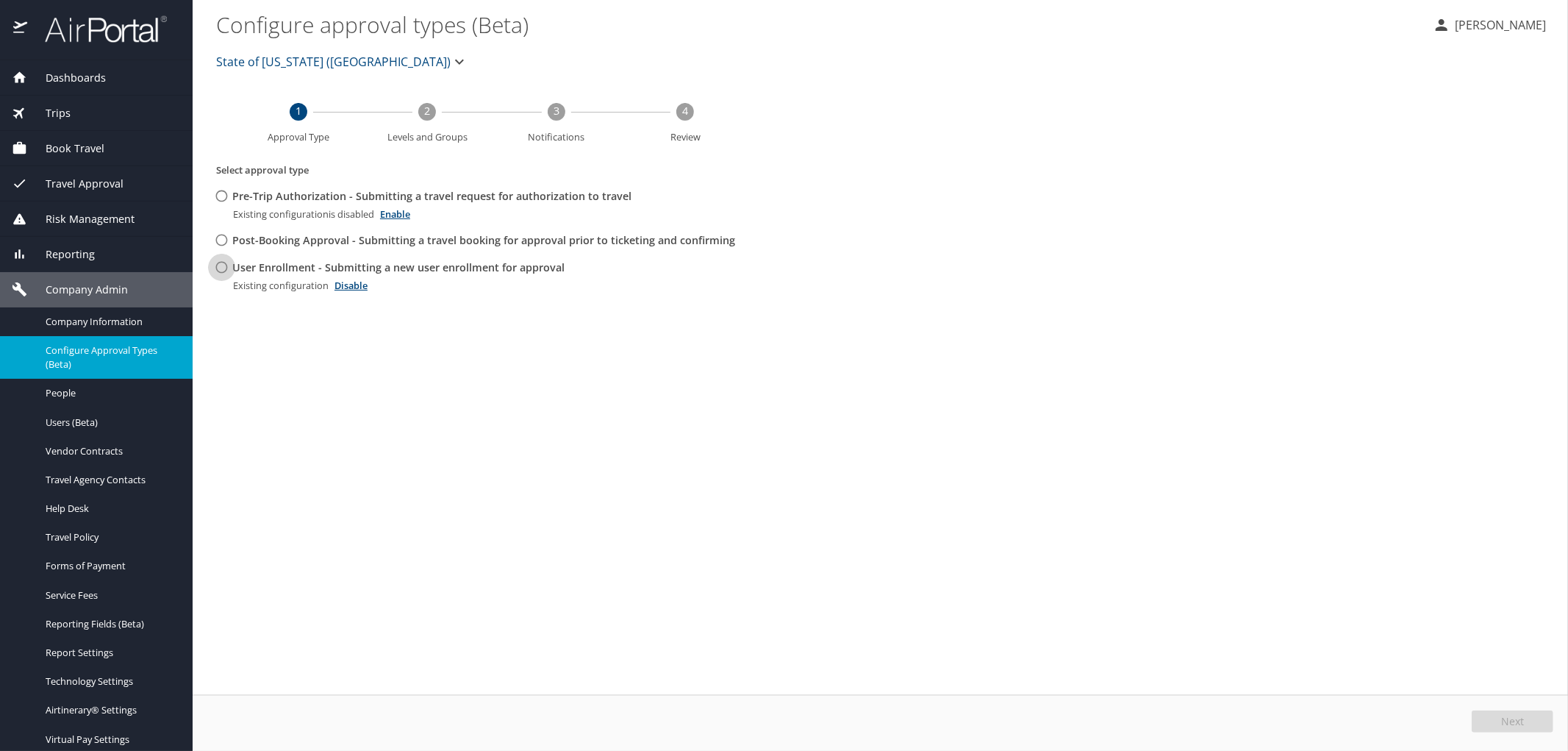
click at [219, 269] on input "User Enrollment - Submitting a new user enrollment for approval" at bounding box center [221, 267] width 27 height 27
radio input "true"
click at [1505, 715] on button "Edit" at bounding box center [1514, 721] width 78 height 22
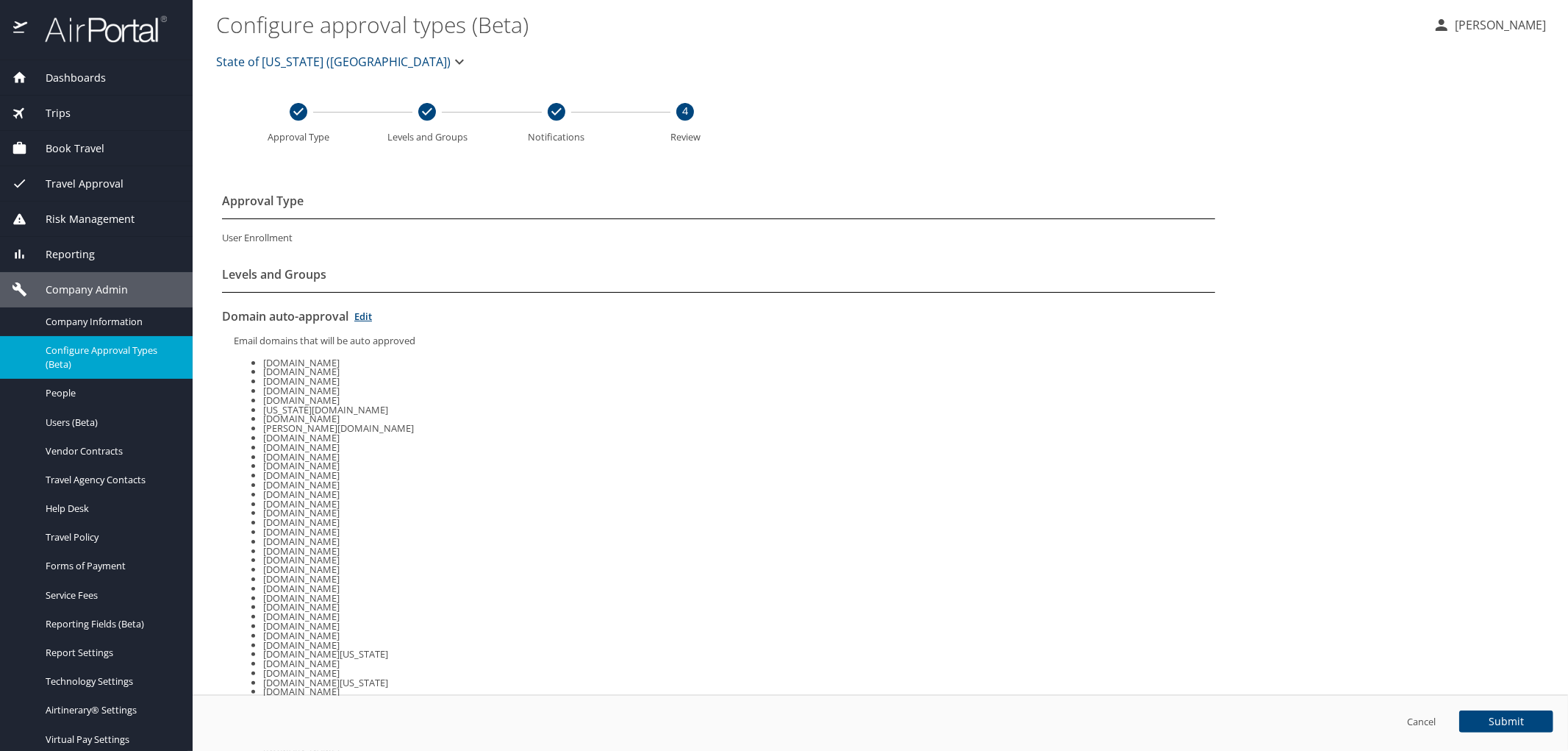
click at [1081, 616] on li "lsbpne.com" at bounding box center [738, 616] width 952 height 9
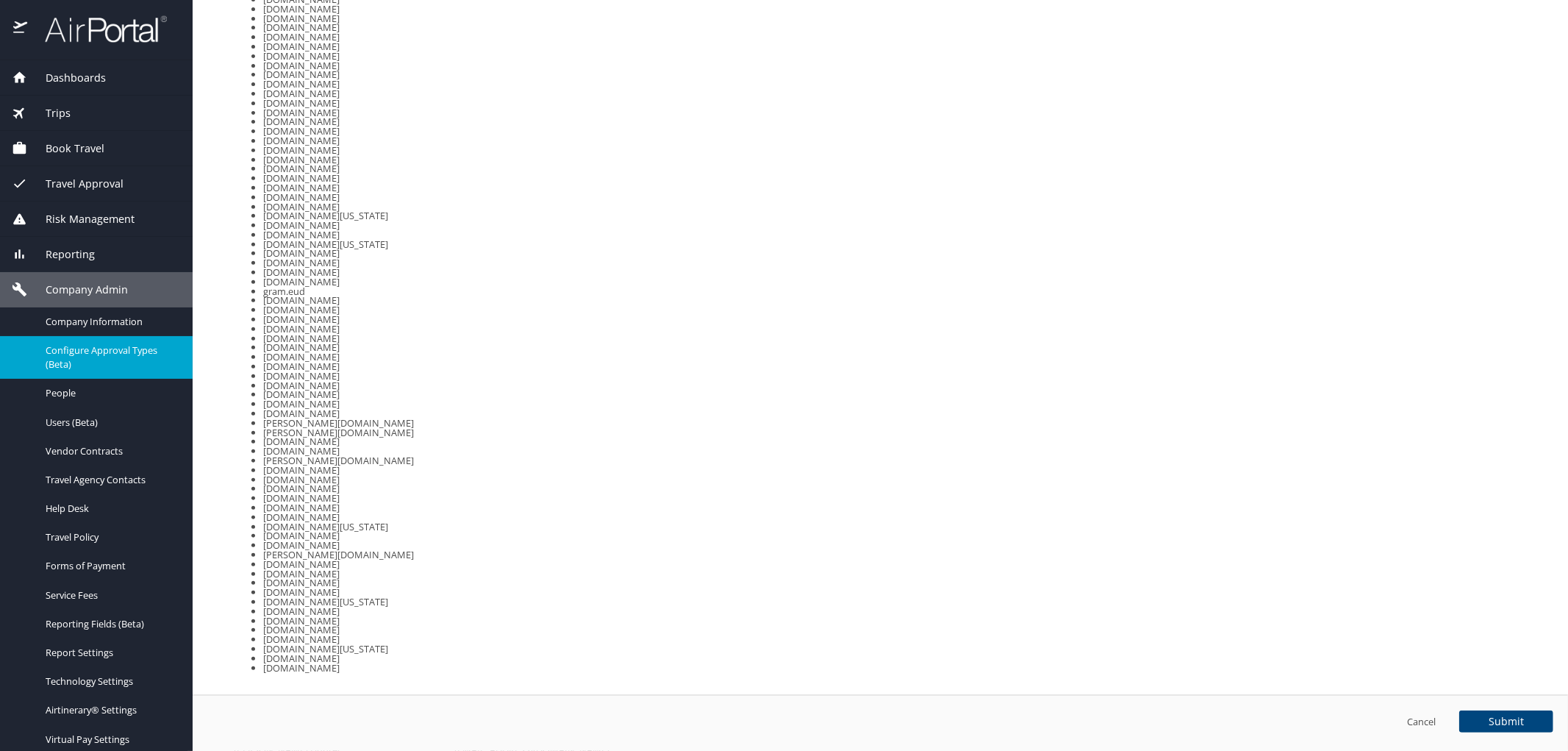
click at [99, 13] on div at bounding box center [96, 30] width 193 height 60
click at [101, 31] on img at bounding box center [97, 29] width 138 height 29
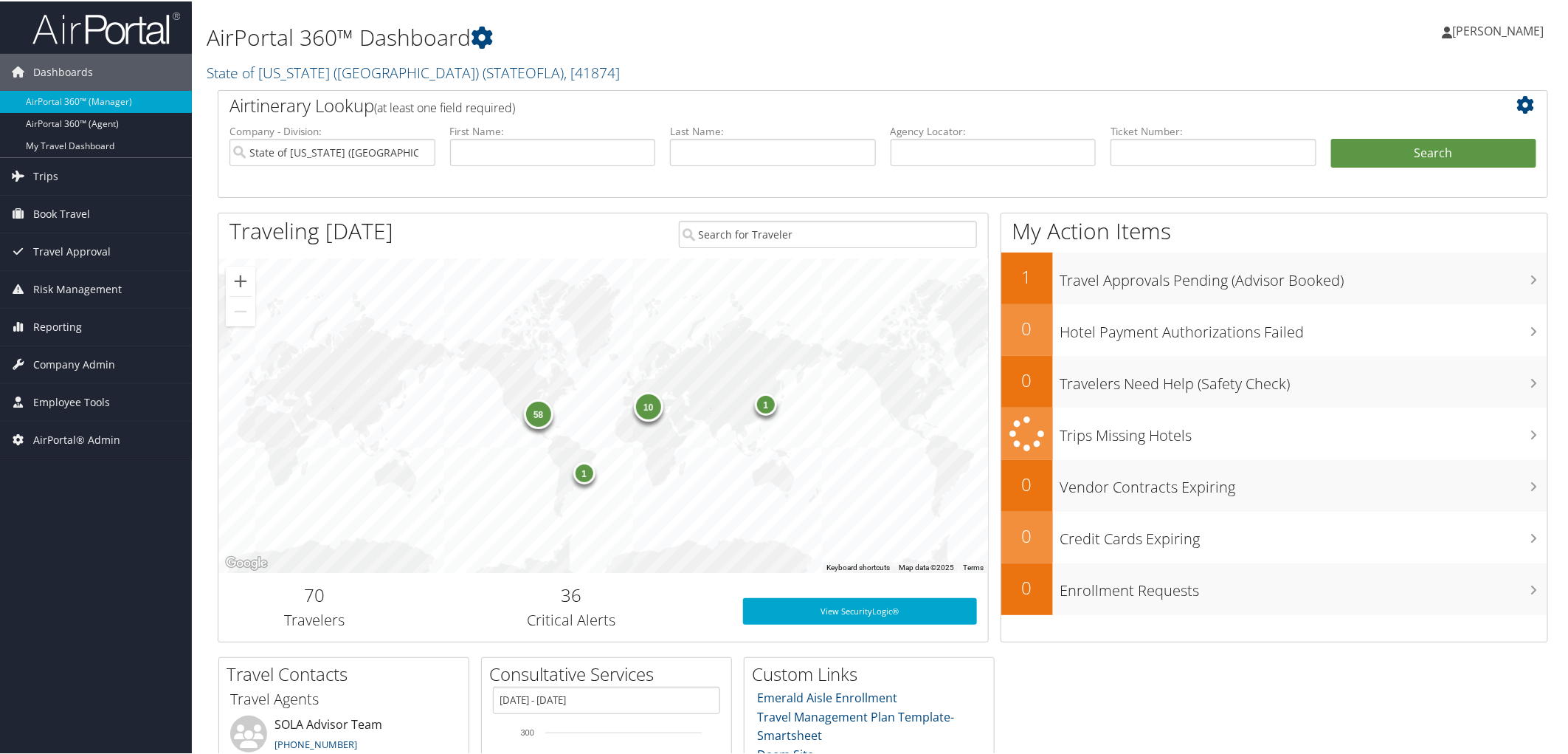
drag, startPoint x: 526, startPoint y: 76, endPoint x: 203, endPoint y: 75, distance: 323.0
click at [203, 75] on div "AirPortal 360™ Dashboard State of [US_STATE] (SOLA) ( STATEOFLA ) , [ 41874 ] S…" at bounding box center [883, 44] width 1382 height 89
copy link "State of [US_STATE] (SOLA) ( STATEOFLA ) , [ 41874 ]"
click at [535, 82] on h2 "State of [US_STATE] (SOLA) ( STATEOFLA ) , [ 41874 ]" at bounding box center [657, 70] width 902 height 25
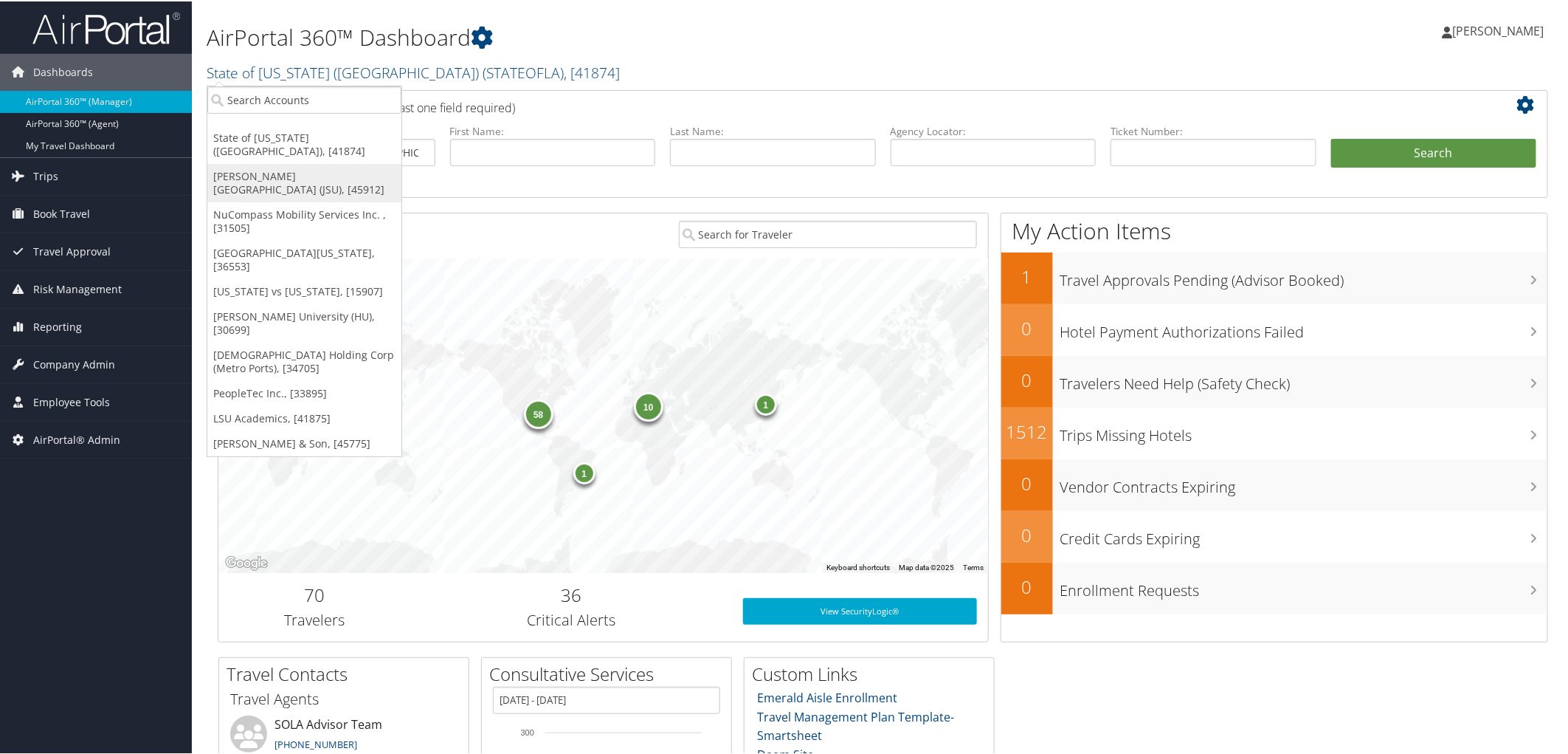
click at [304, 162] on link "[PERSON_NAME][GEOGRAPHIC_DATA] (JSU), [45912]" at bounding box center [304, 181] width 194 height 38
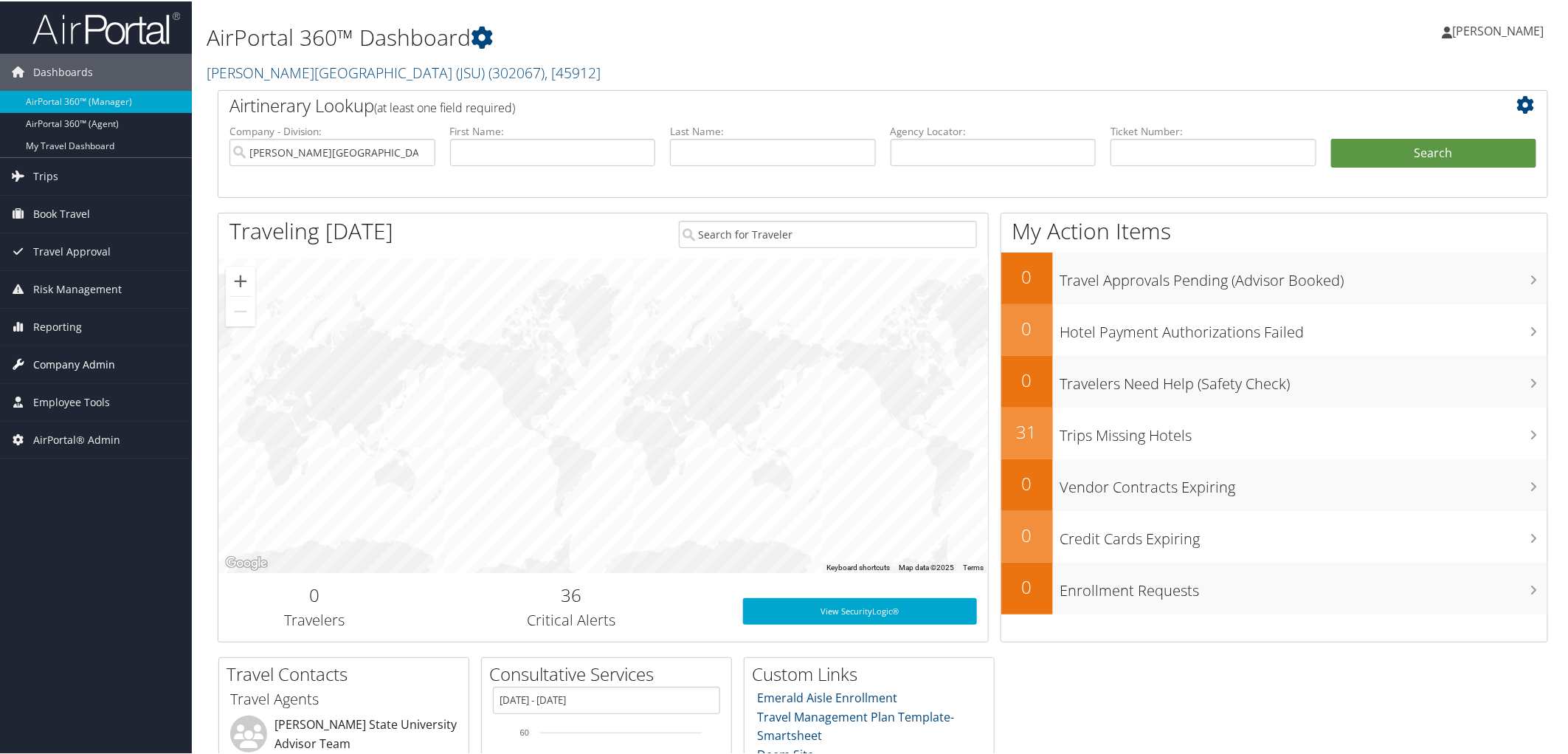
click at [79, 365] on span "Company Admin" at bounding box center [75, 363] width 82 height 37
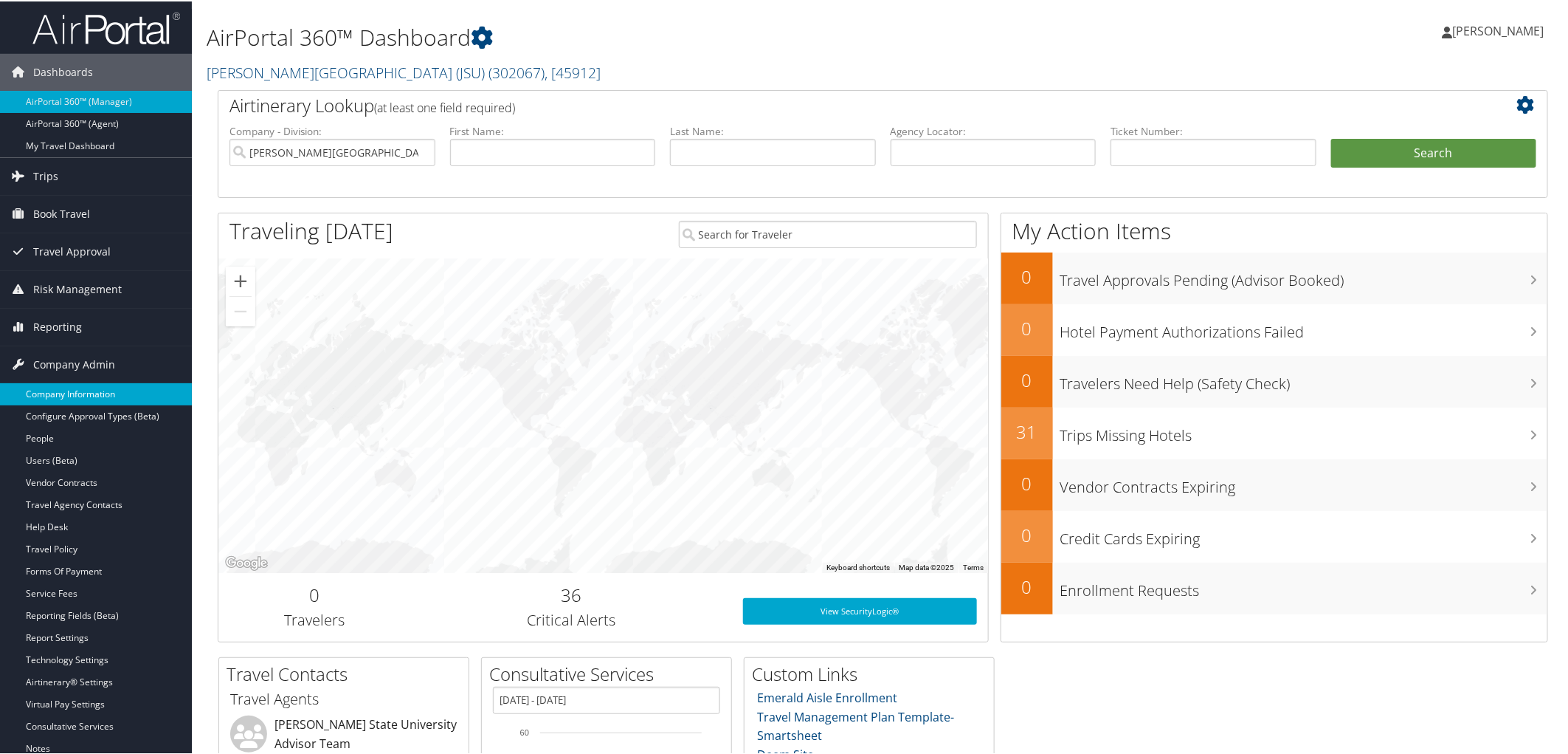
click at [75, 384] on link "Company Information" at bounding box center [95, 393] width 192 height 23
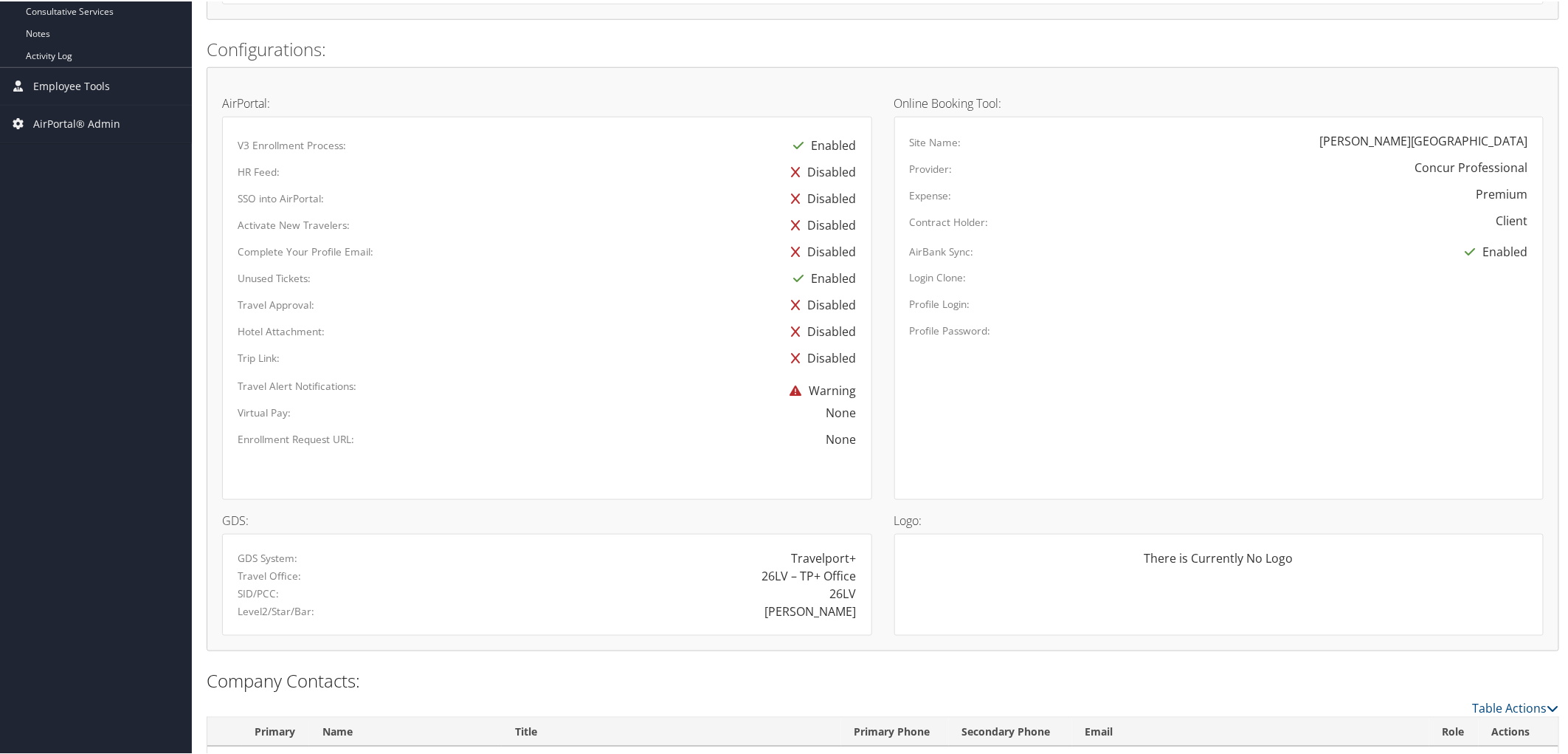
scroll to position [804, 0]
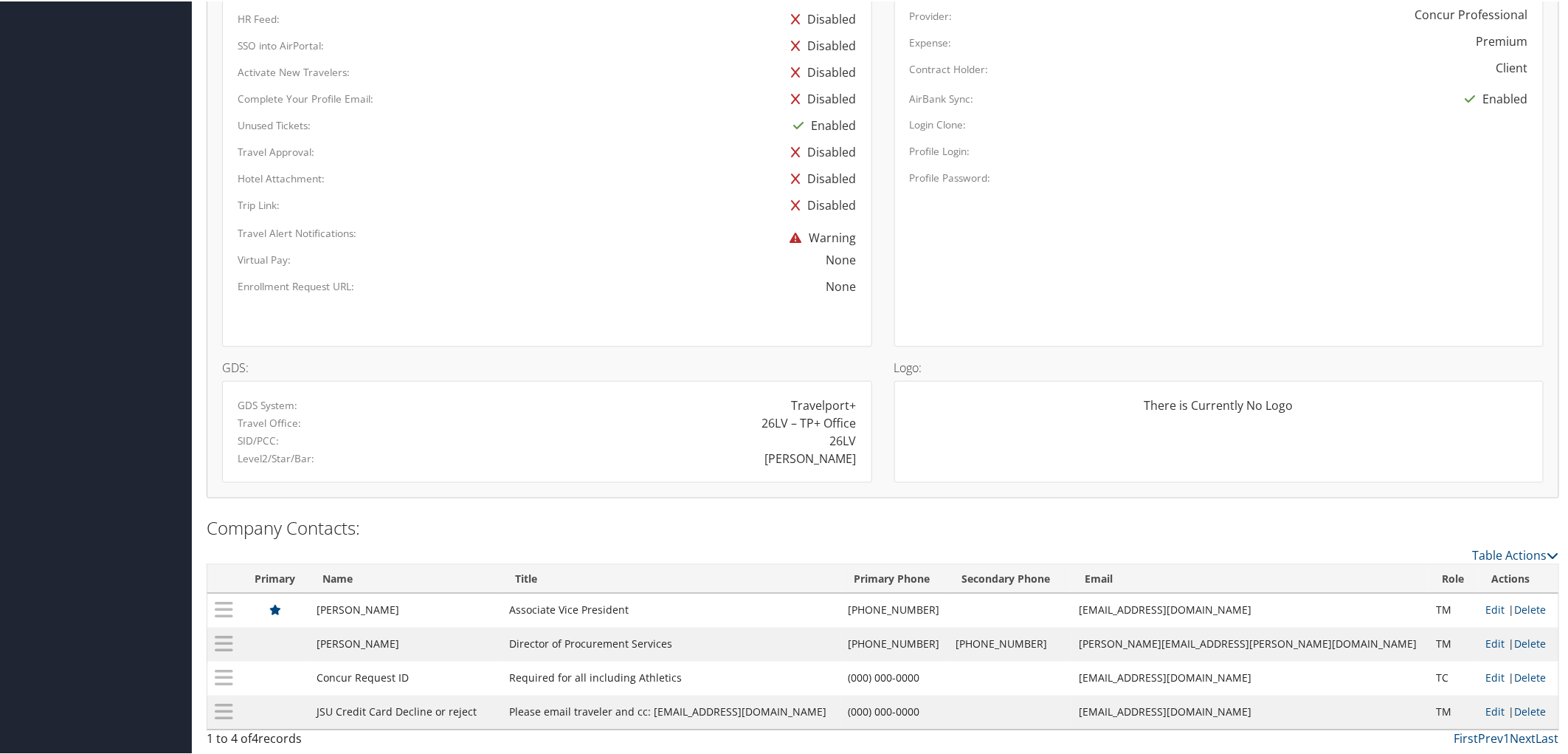
click at [453, 68] on div "Activate New Travelers:" at bounding box center [414, 68] width 374 height 21
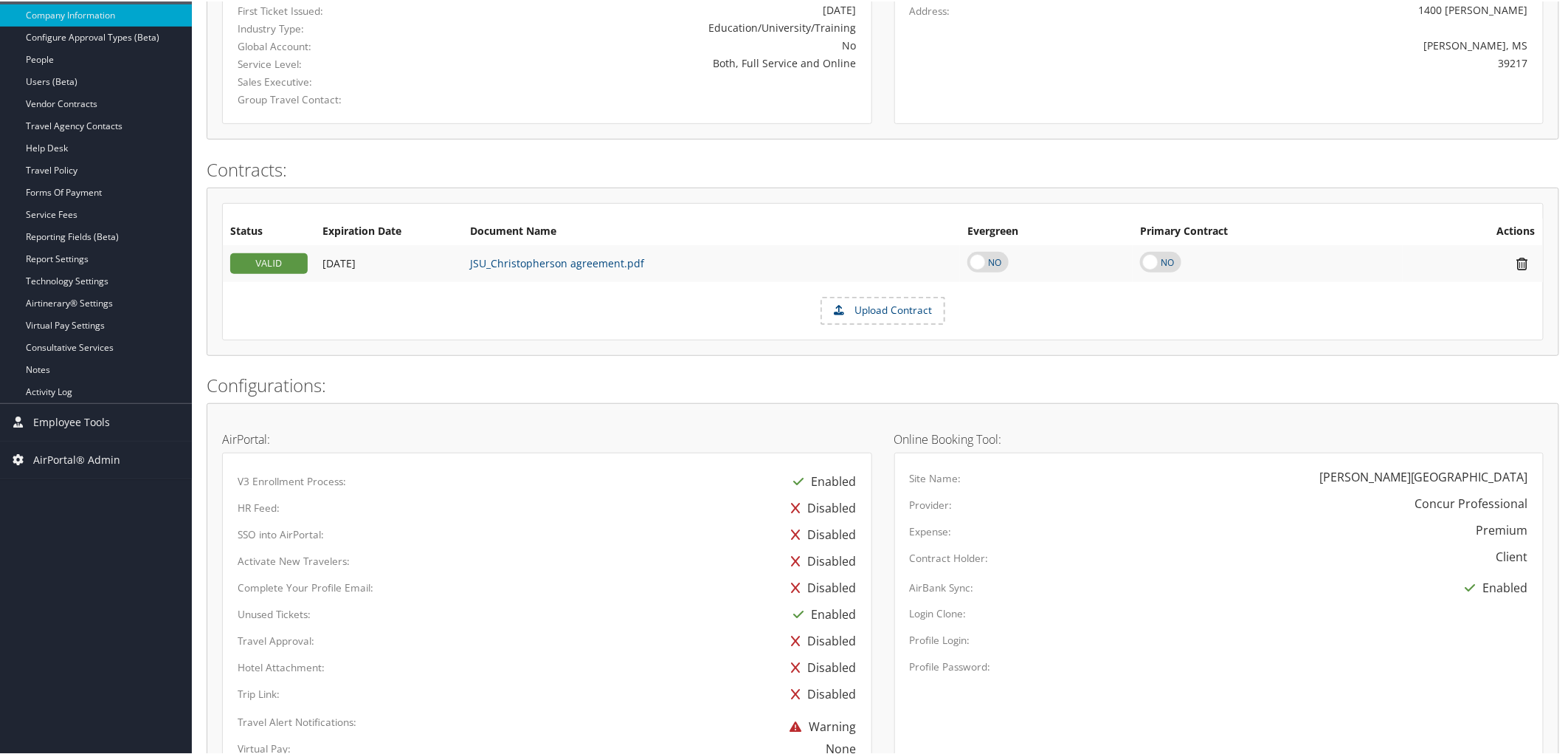
scroll to position [0, 0]
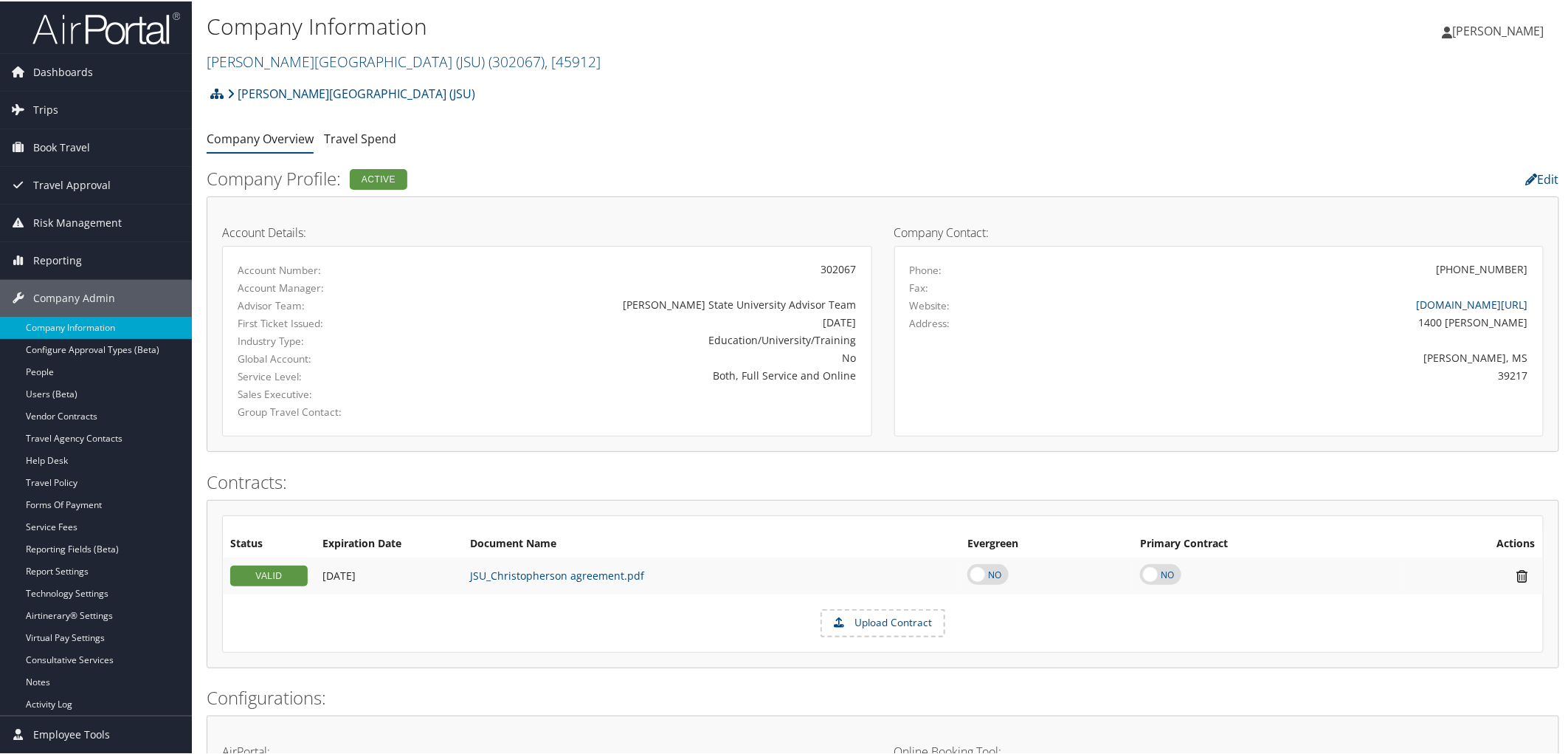
click at [549, 61] on h2 "Jackson State University (JSU) ( 302067 ) , [ 45912 ]" at bounding box center [657, 59] width 902 height 25
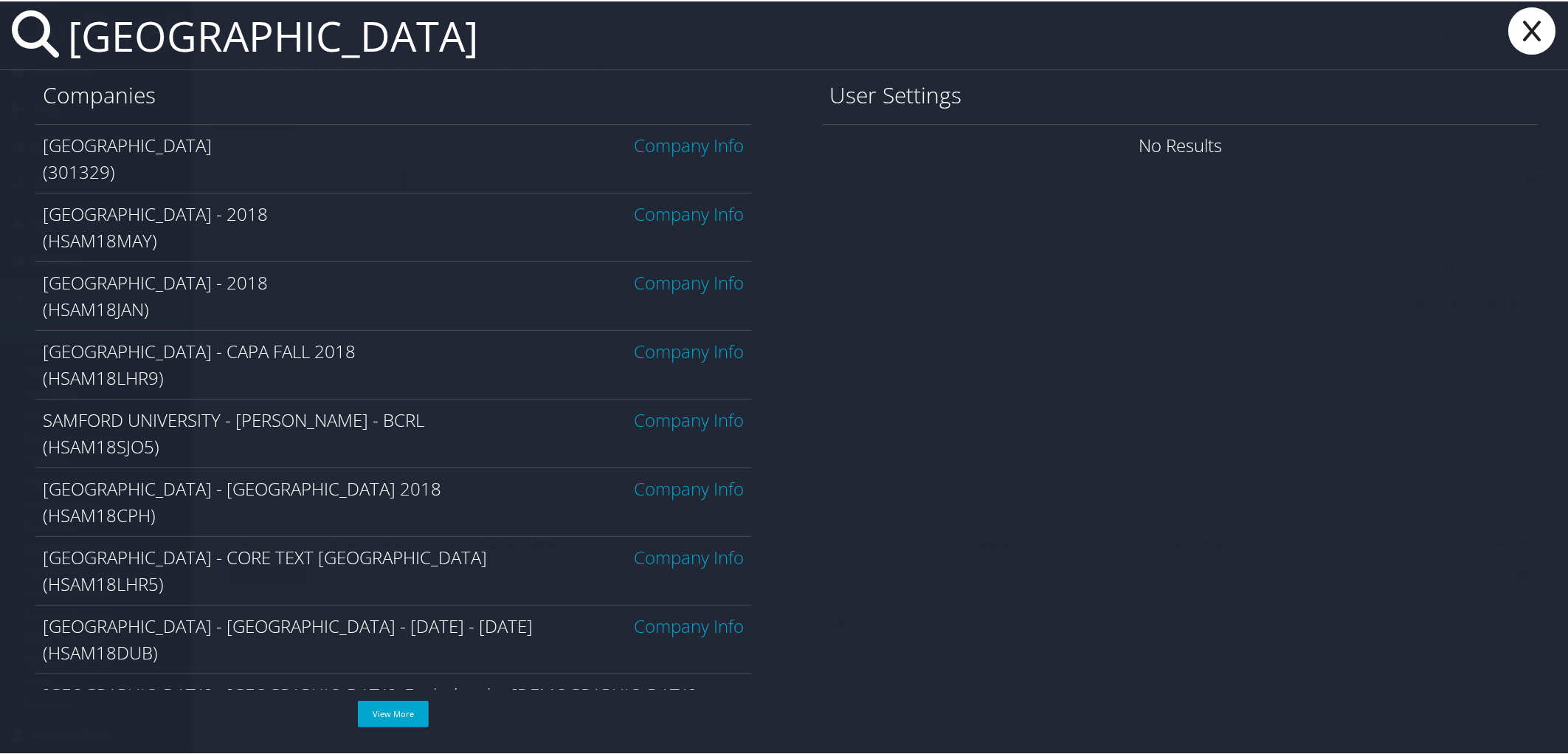
type input "samford university"
click at [647, 143] on link "Company Info" at bounding box center [690, 143] width 110 height 24
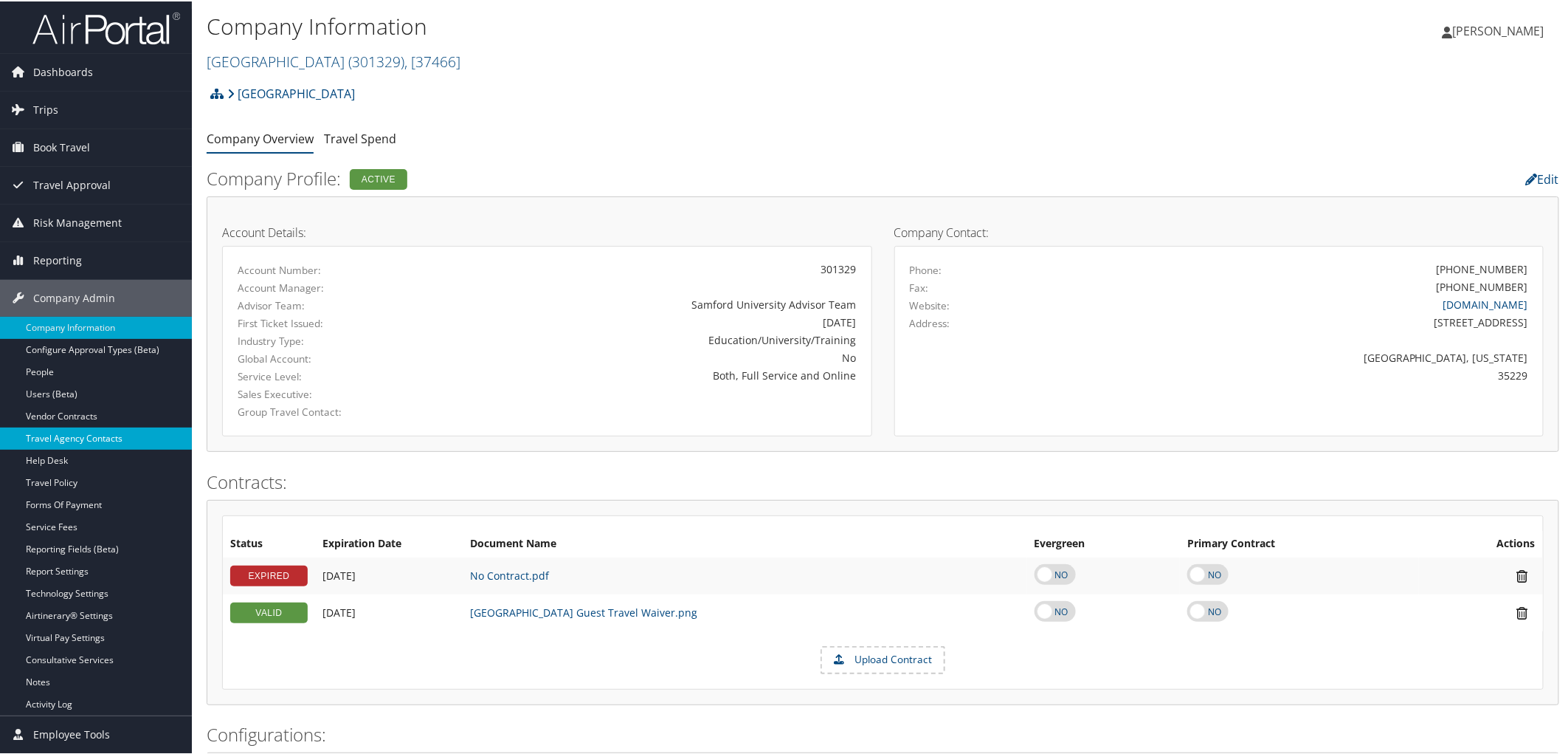
click at [103, 434] on link "Travel Agency Contacts" at bounding box center [95, 437] width 192 height 23
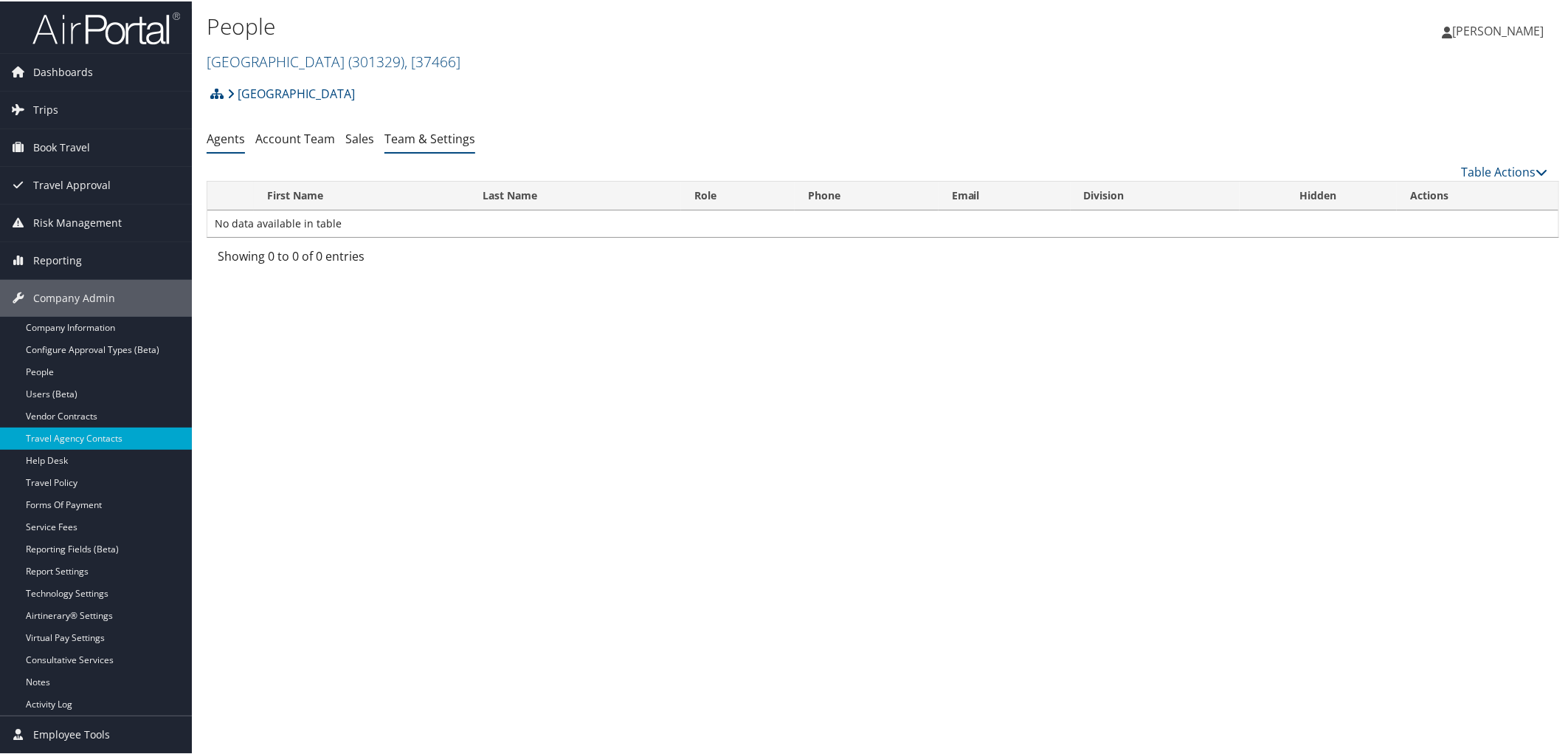
click at [465, 134] on link "Team & Settings" at bounding box center [429, 137] width 91 height 16
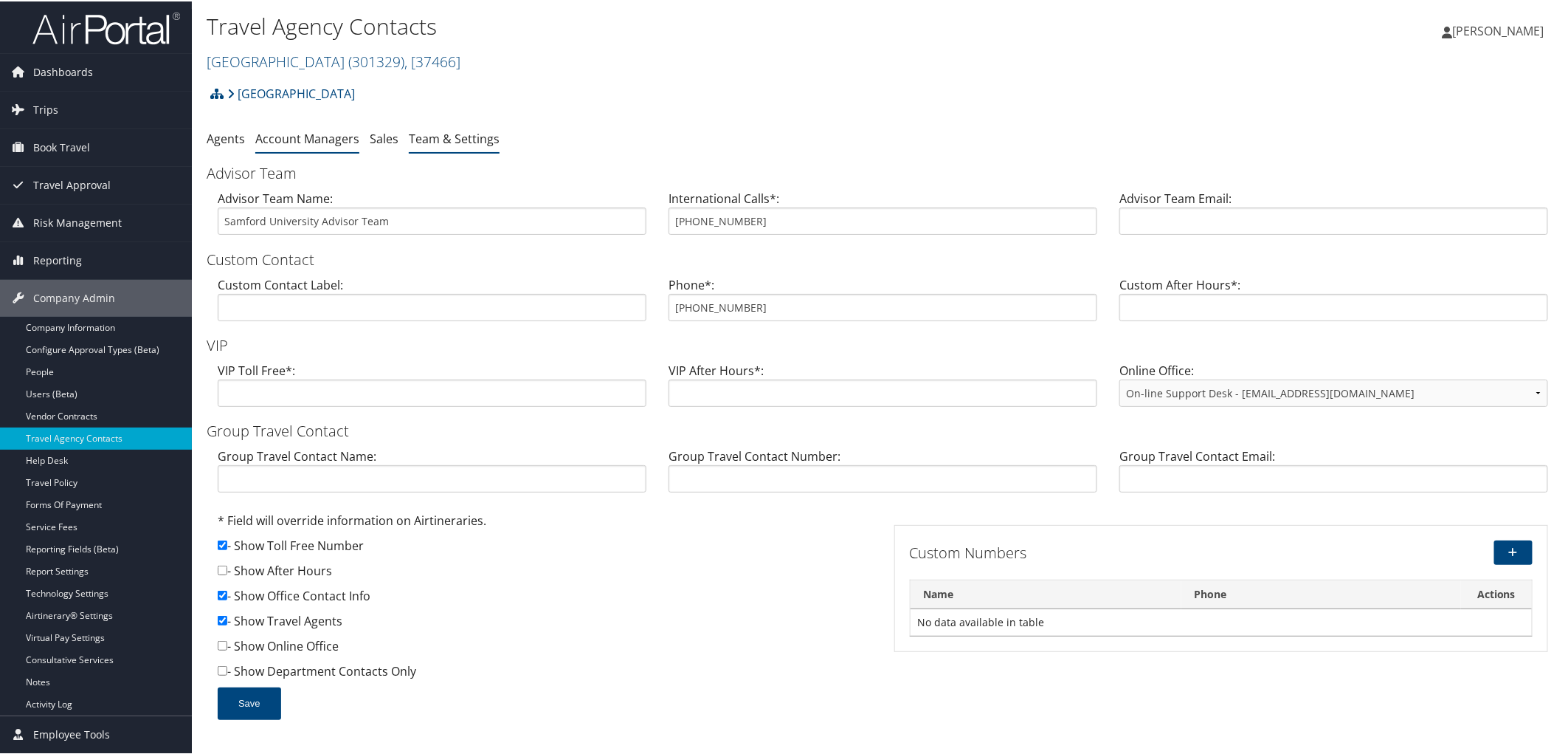
click at [321, 136] on link "Account Managers" at bounding box center [307, 137] width 104 height 16
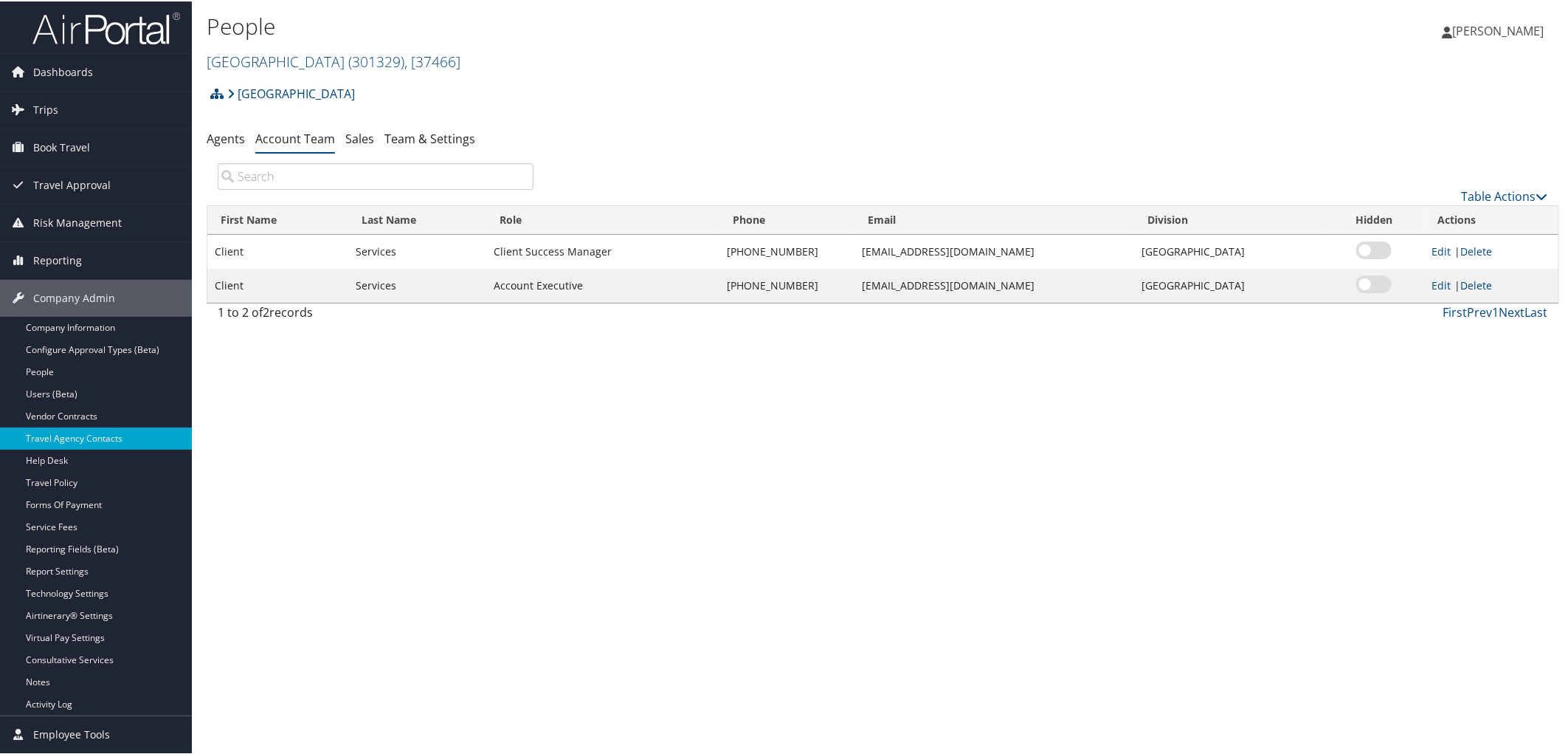
click at [562, 82] on div "Samford University Account Structure Samford University (301329) ACTIVE Create …" at bounding box center [883, 97] width 1353 height 40
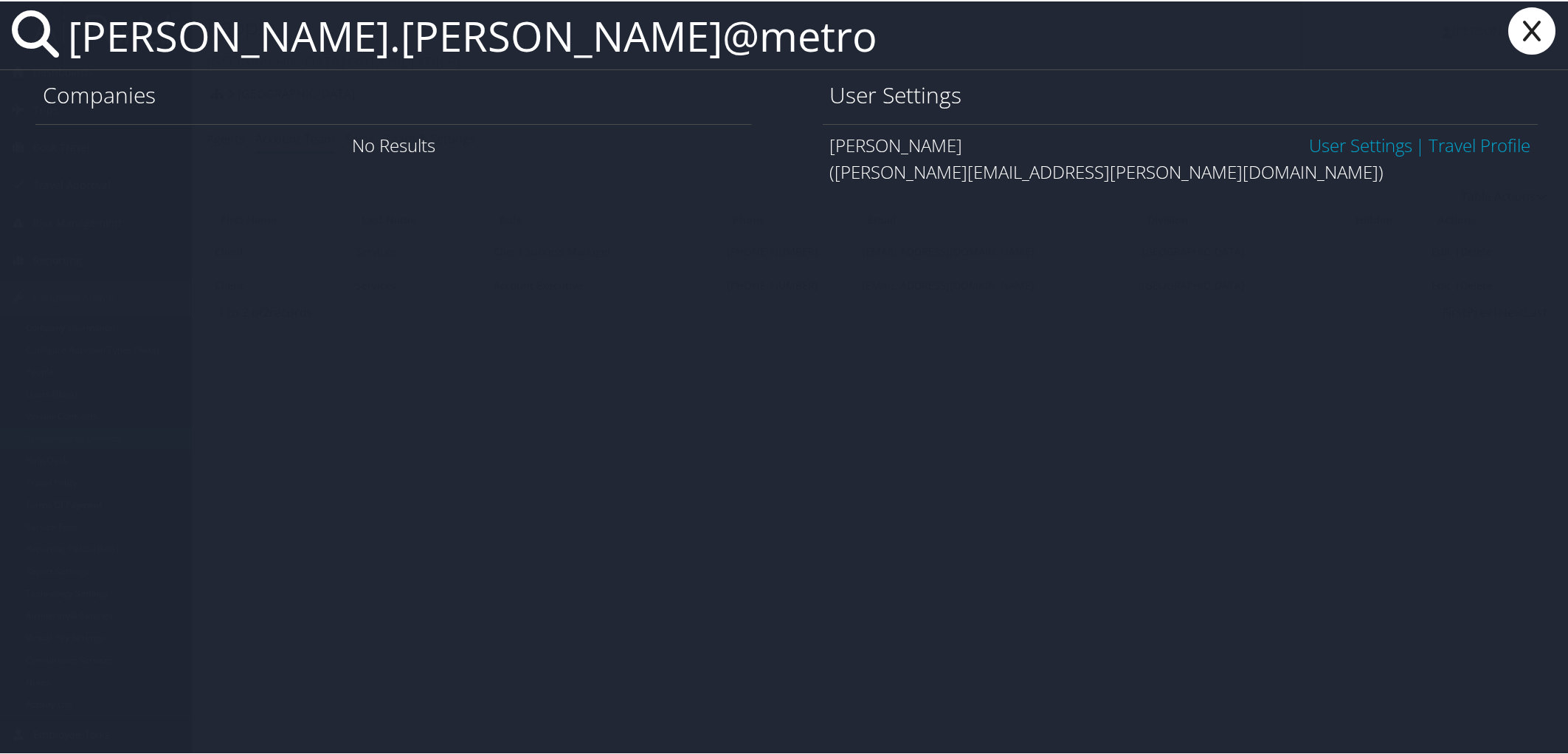
type input "curtis.williams@metro"
click at [1336, 142] on link "User Settings" at bounding box center [1361, 143] width 103 height 24
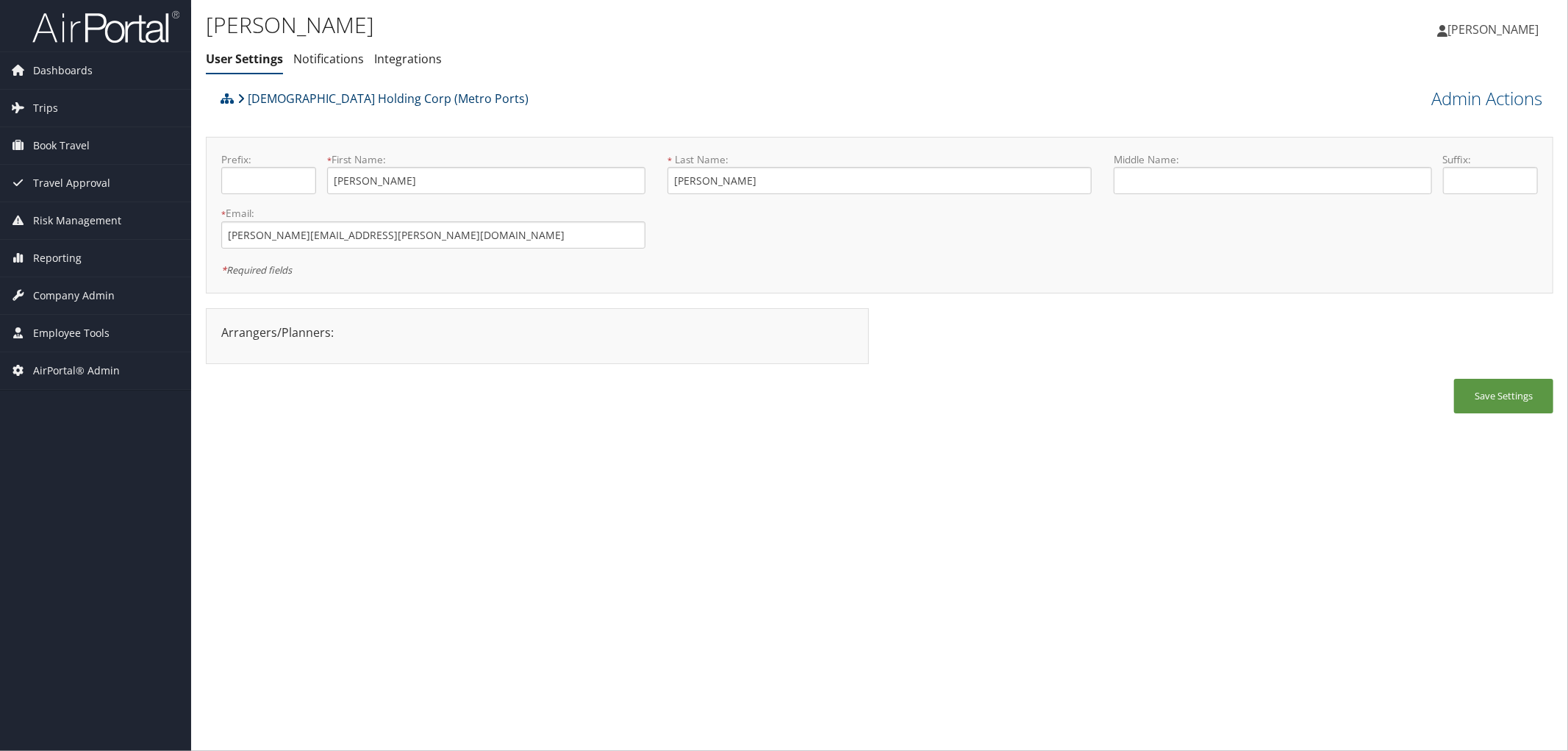
click at [430, 99] on link "[DEMOGRAPHIC_DATA] Holding Corp (Metro Ports)" at bounding box center [383, 98] width 291 height 29
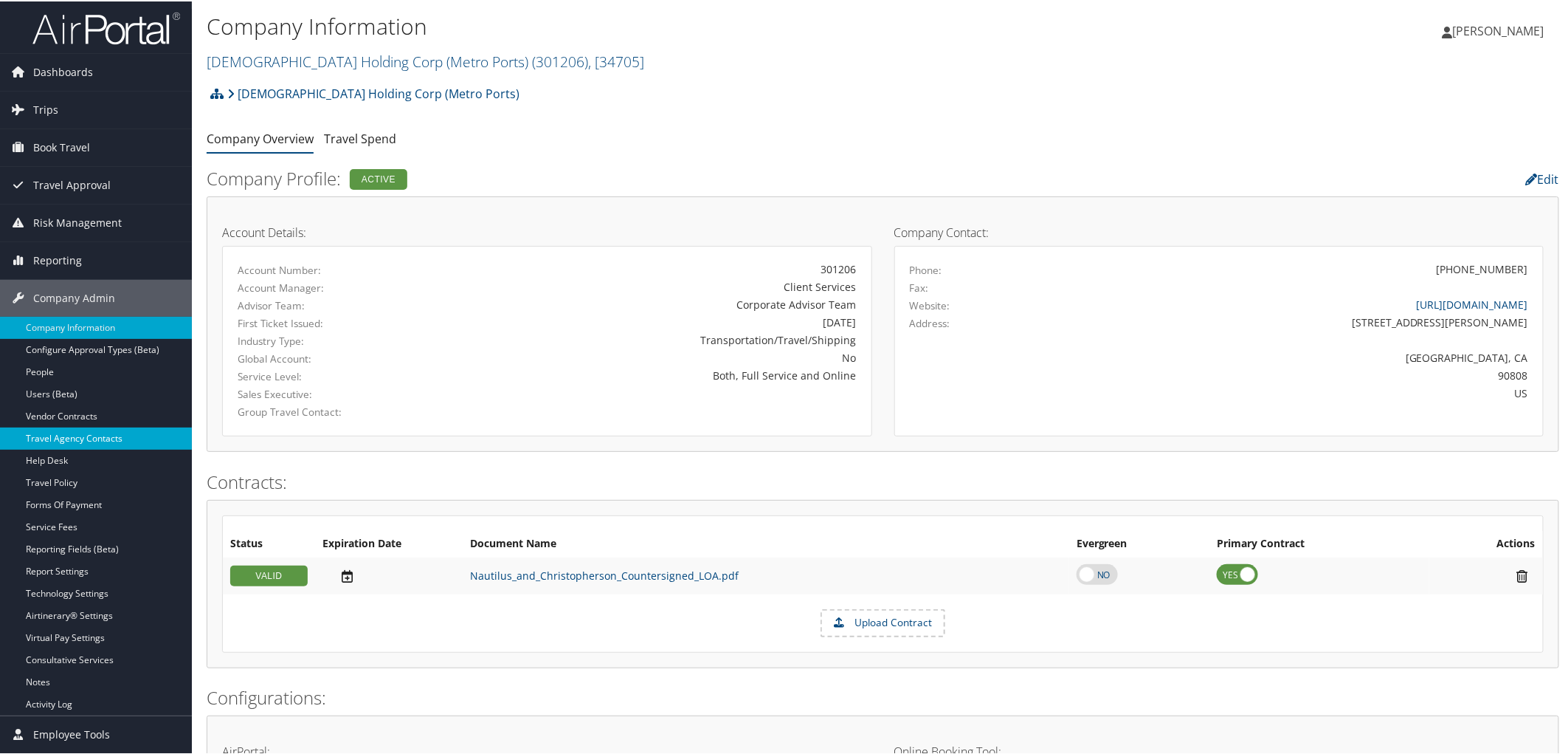
click at [111, 437] on link "Travel Agency Contacts" at bounding box center [95, 437] width 192 height 23
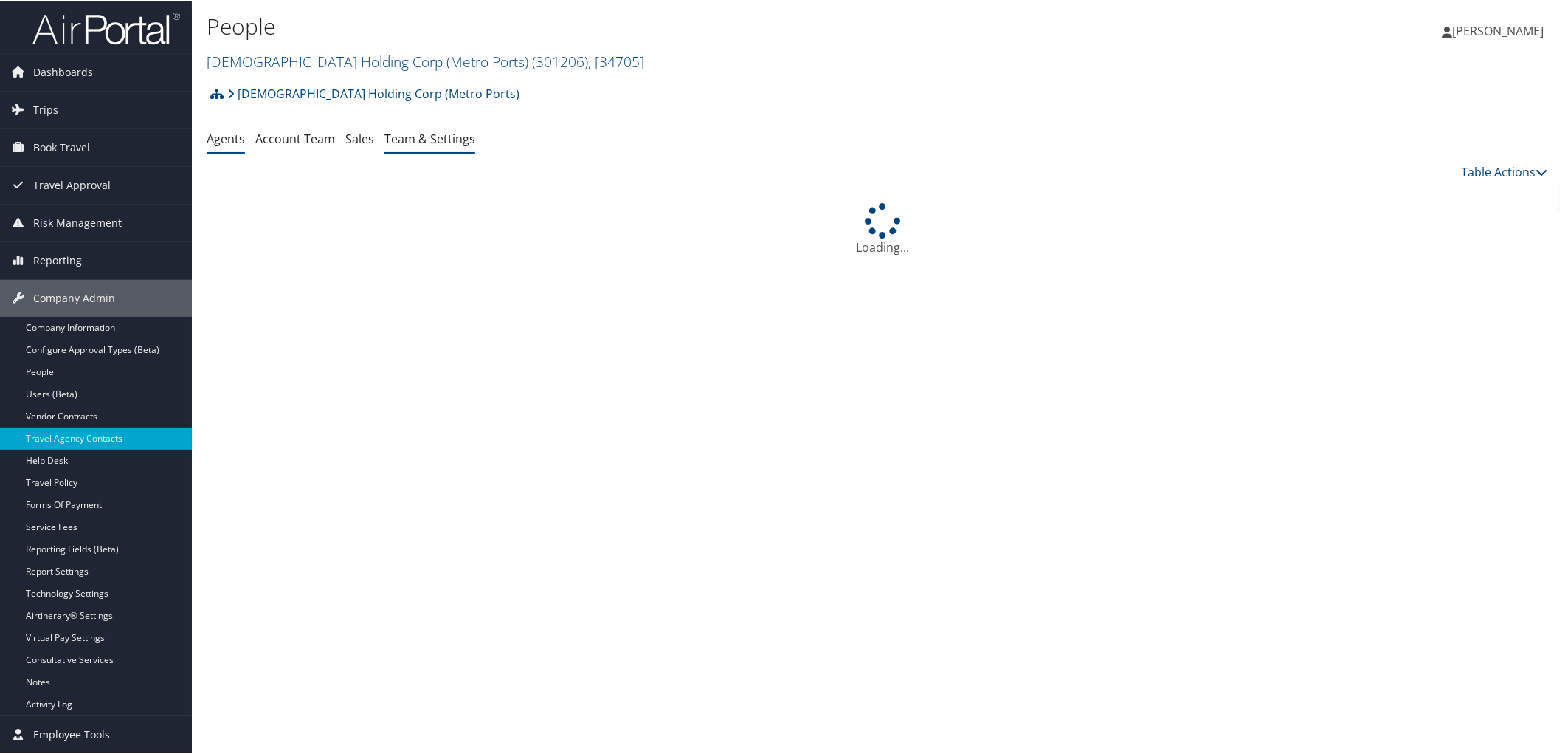
click at [407, 141] on link "Team & Settings" at bounding box center [429, 137] width 91 height 16
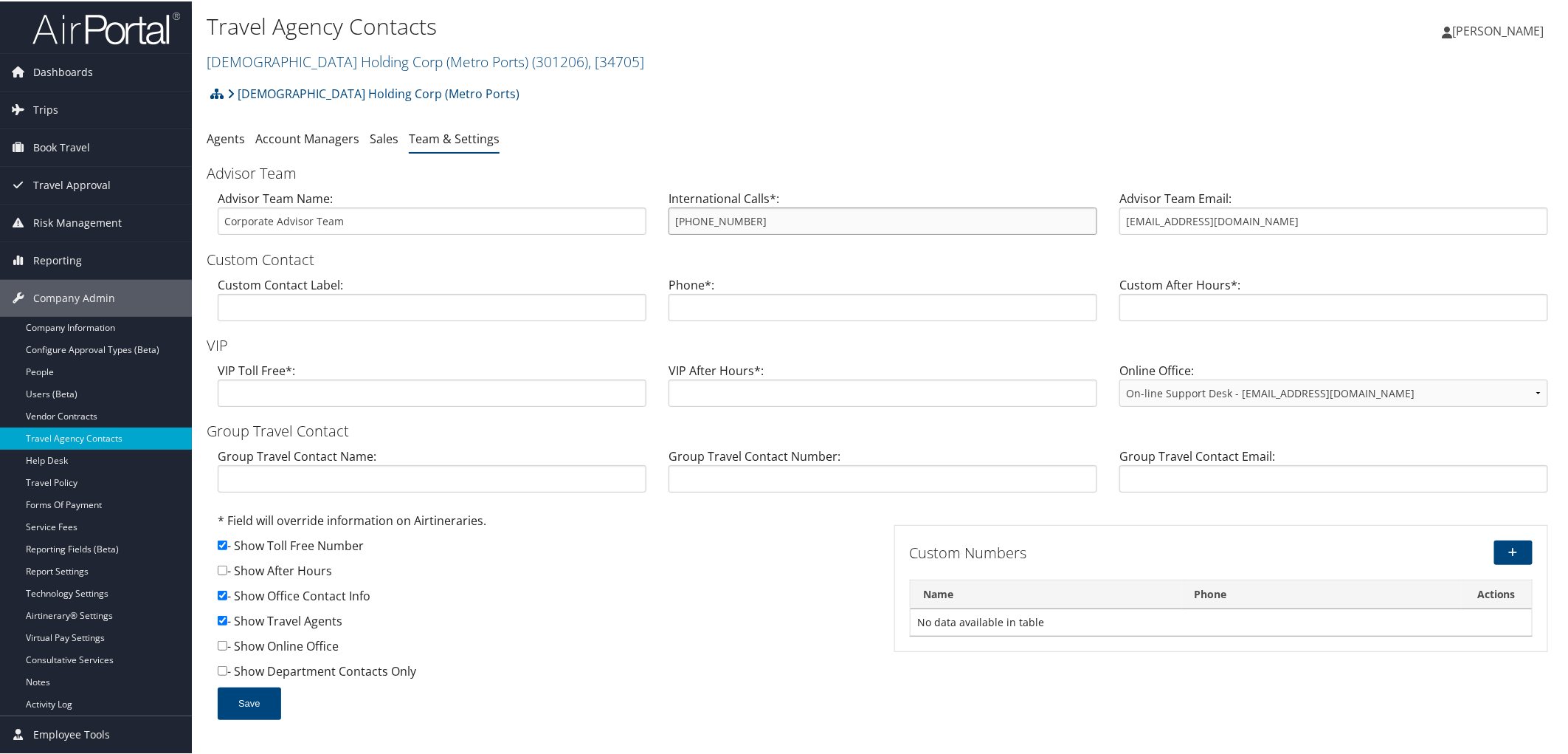
drag, startPoint x: 696, startPoint y: 227, endPoint x: 654, endPoint y: 229, distance: 42.0
click at [654, 229] on div "Advisor Team Name: Corporate Advisor Team International Calls*: 800-600-3737 Ad…" at bounding box center [883, 216] width 1353 height 57
drag, startPoint x: 1240, startPoint y: 214, endPoint x: 1094, endPoint y: 207, distance: 146.2
click at [1094, 207] on div "Advisor Team Name: Corporate Advisor Team International Calls*: 800-600-3737 Ad…" at bounding box center [883, 216] width 1353 height 57
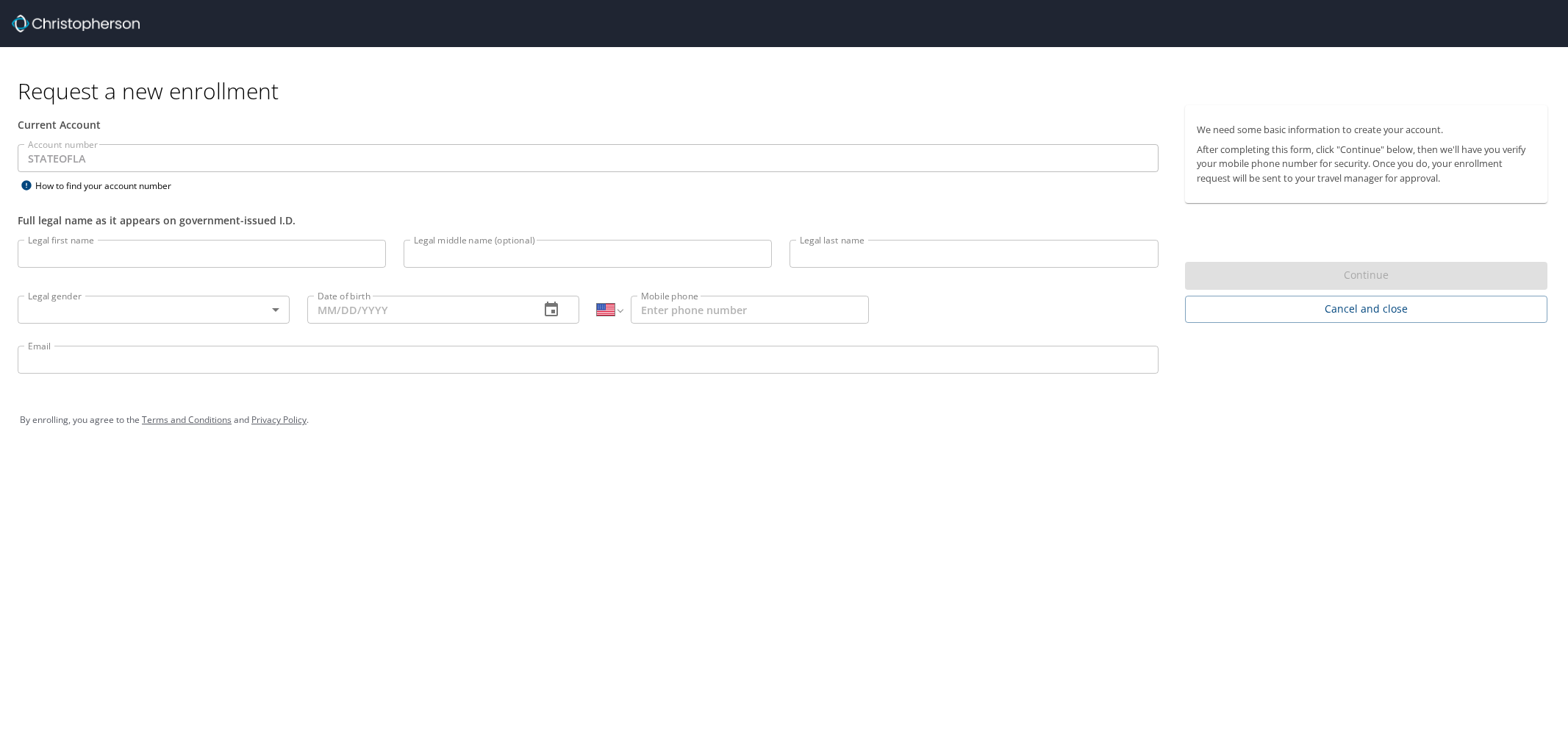
select select "US"
